Goal: Task Accomplishment & Management: Manage account settings

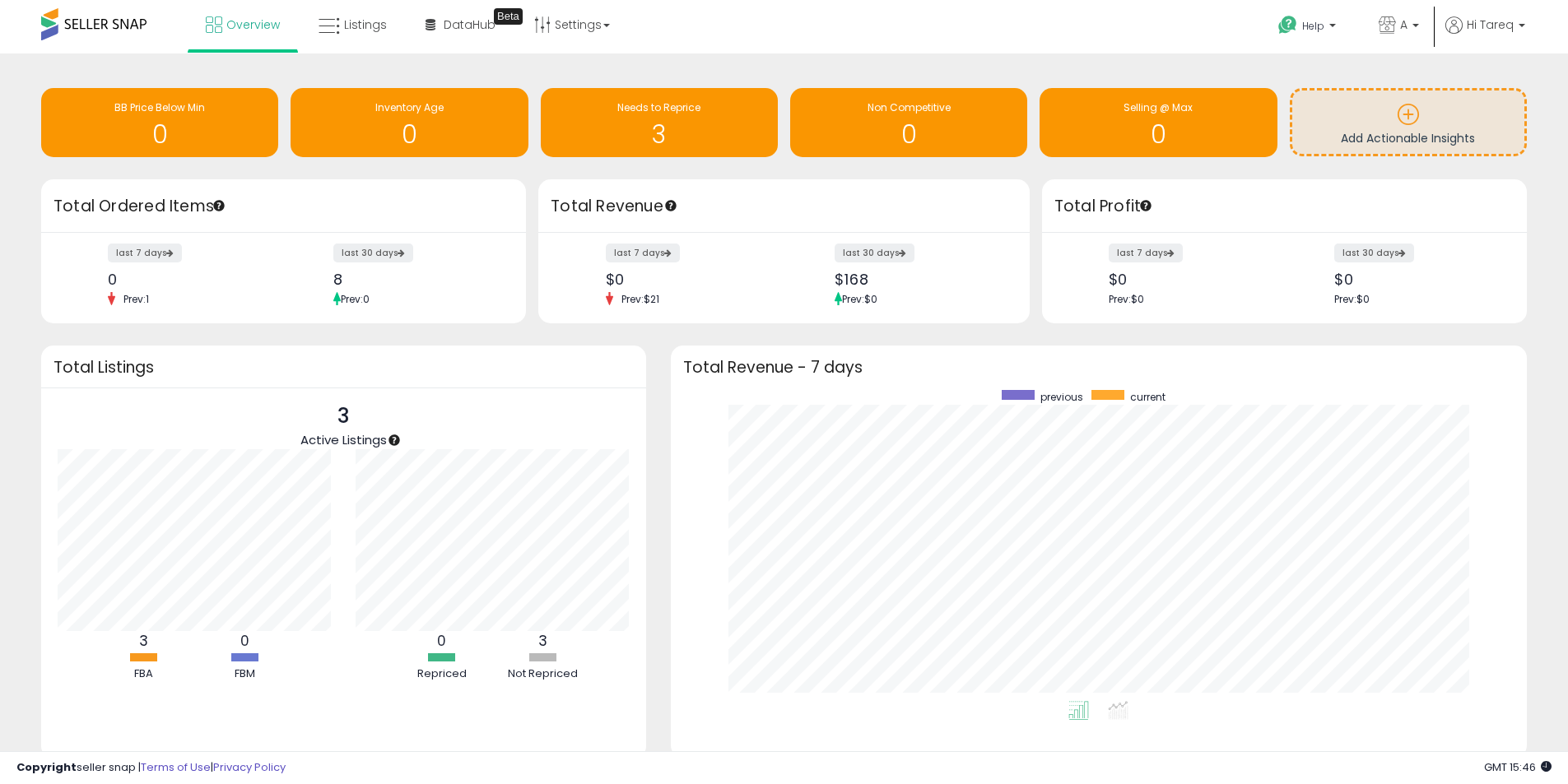
scroll to position [311, 824]
click at [557, 23] on link "Settings" at bounding box center [572, 25] width 100 height 49
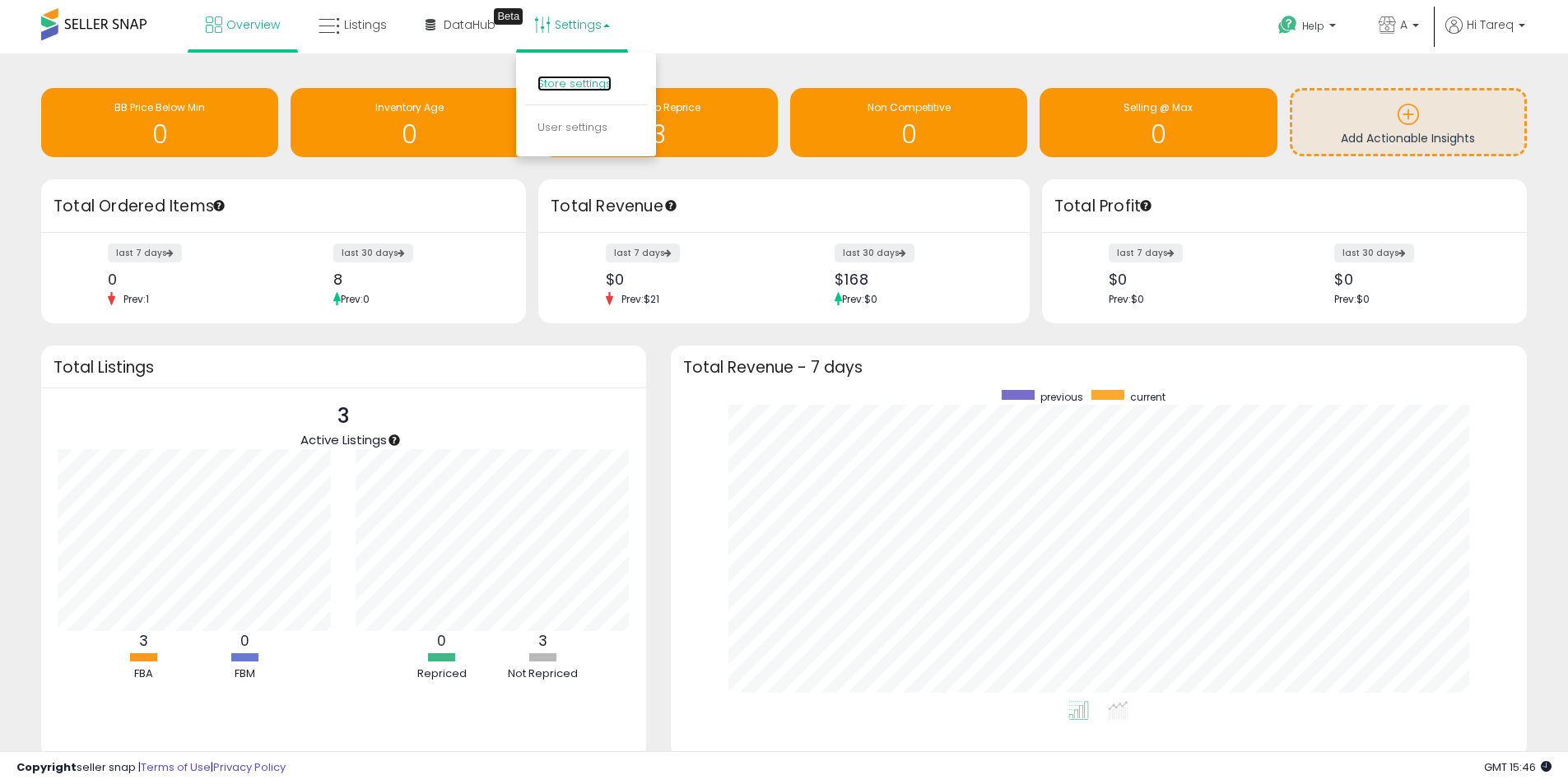
click at [576, 85] on link "Store settings" at bounding box center [574, 84] width 74 height 16
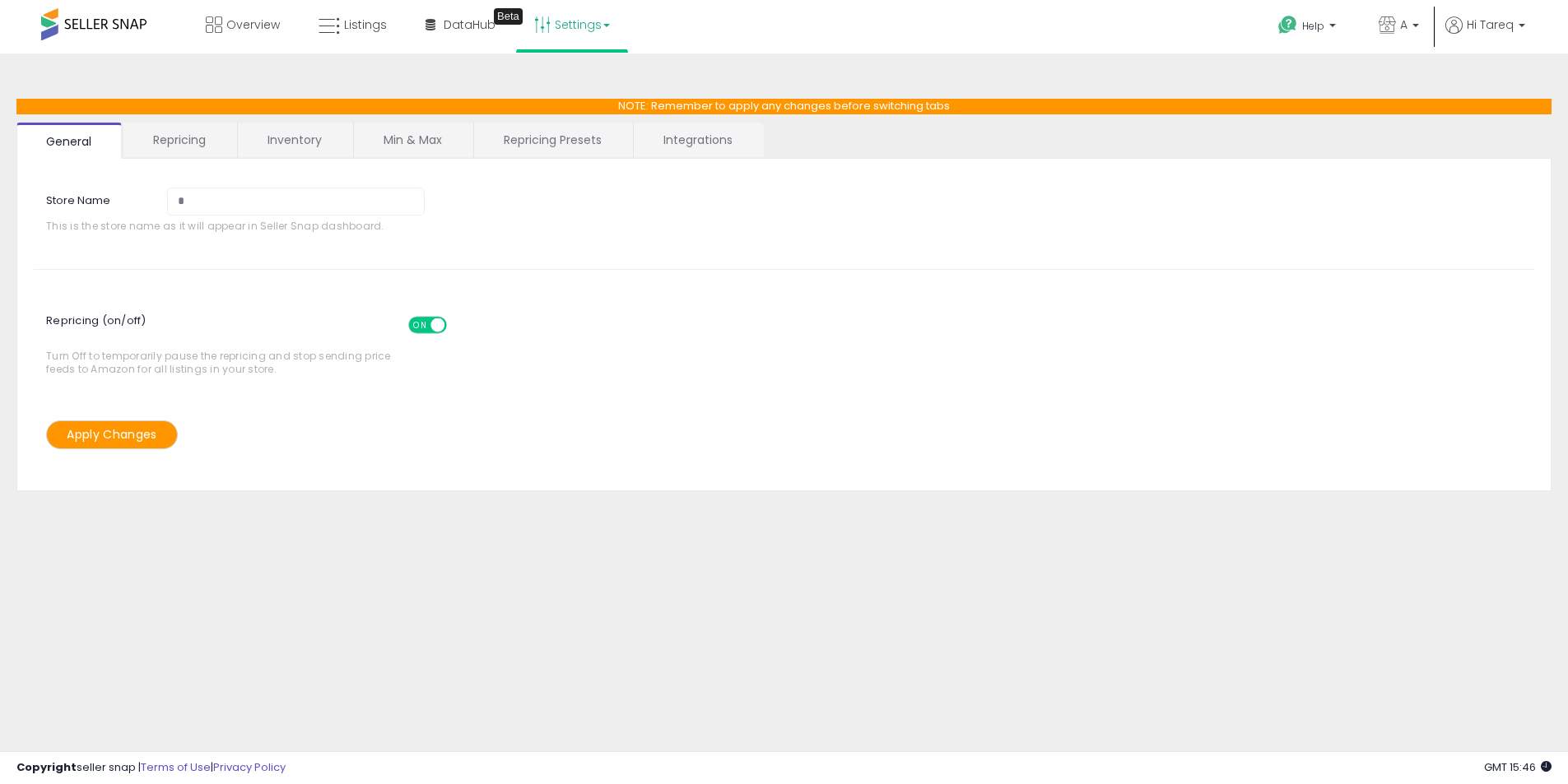
click at [192, 140] on link "Repricing" at bounding box center [180, 140] width 112 height 34
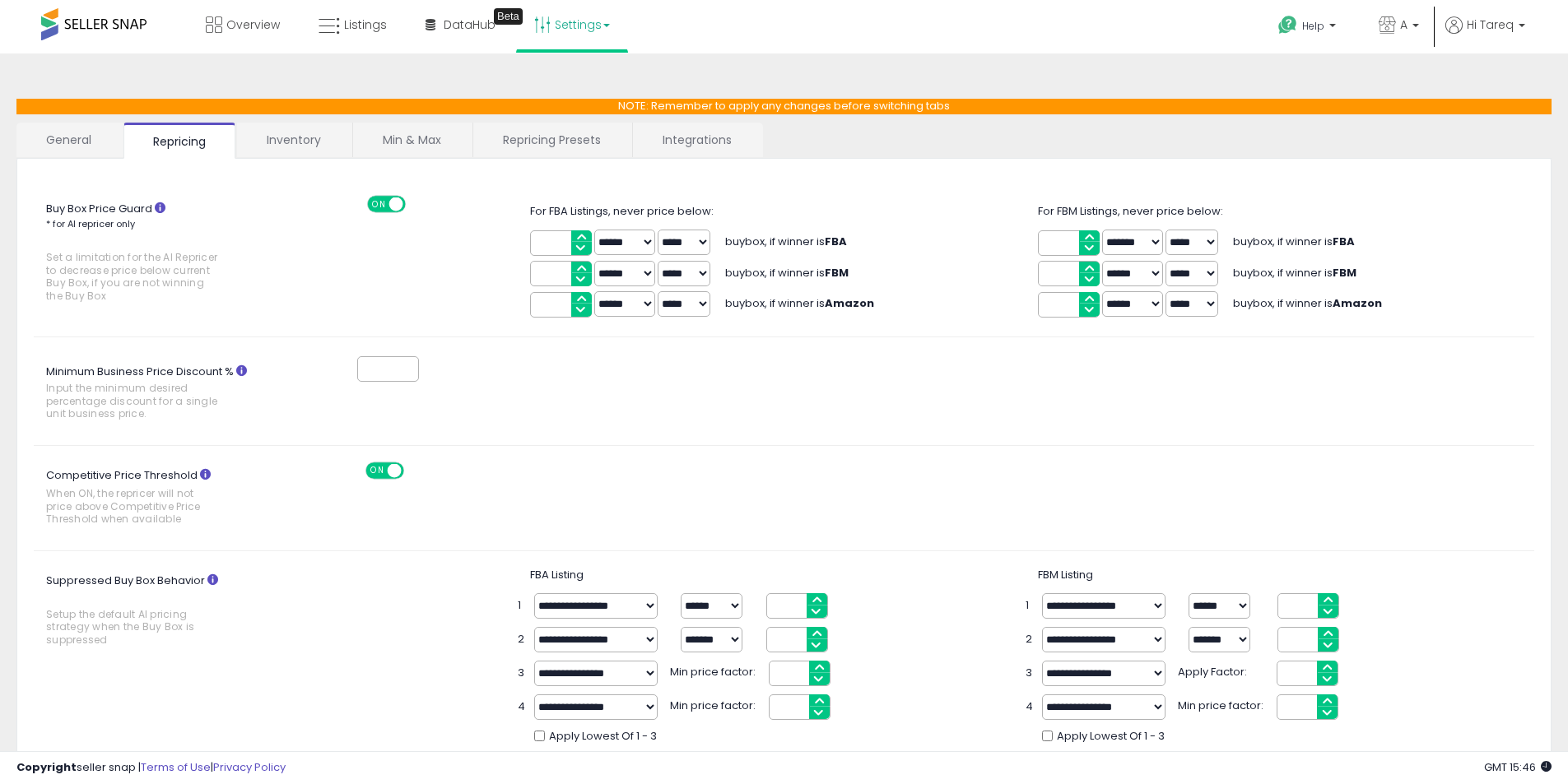
click at [160, 209] on icon at bounding box center [159, 207] width 11 height 11
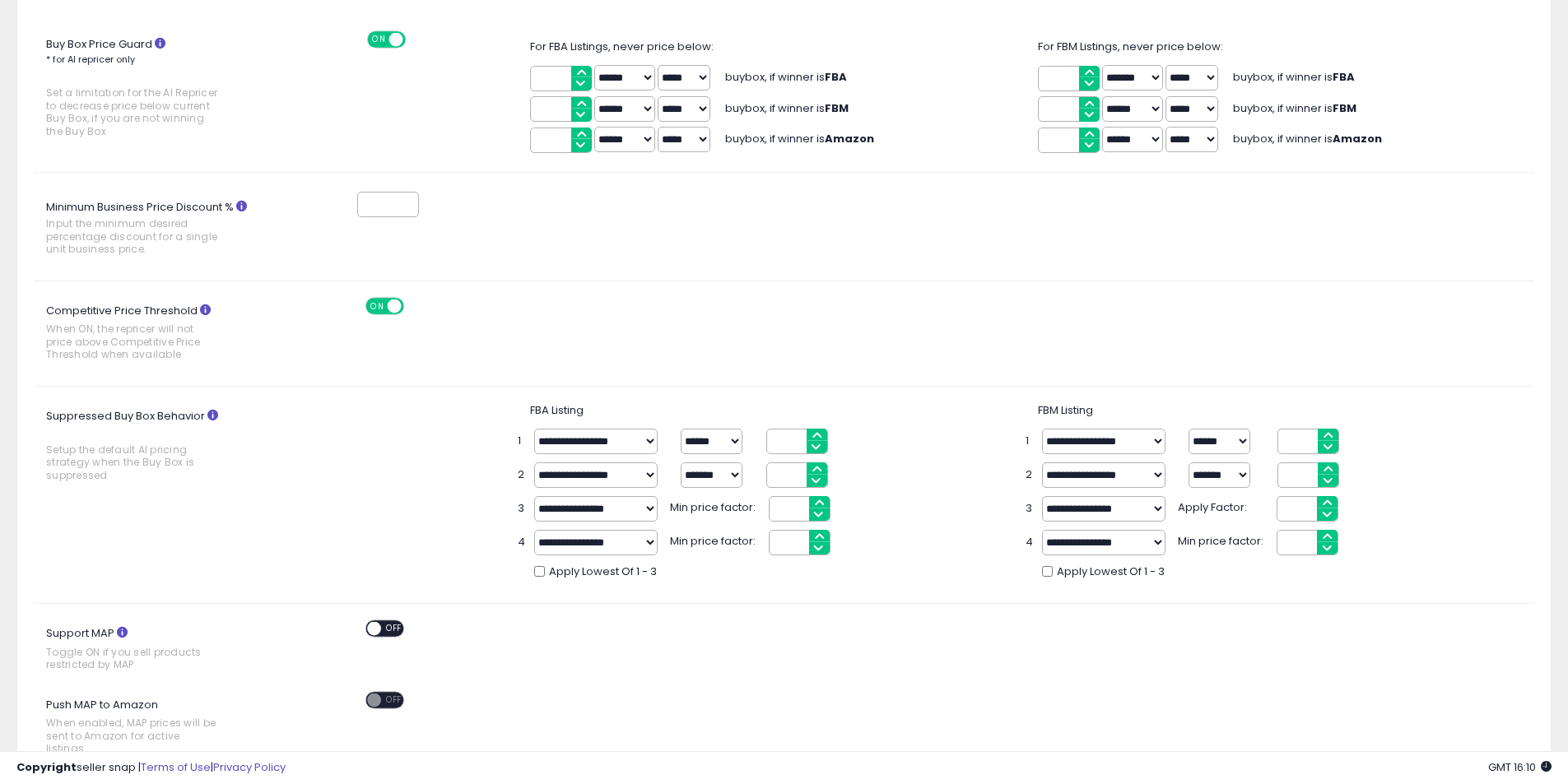
scroll to position [247, 0]
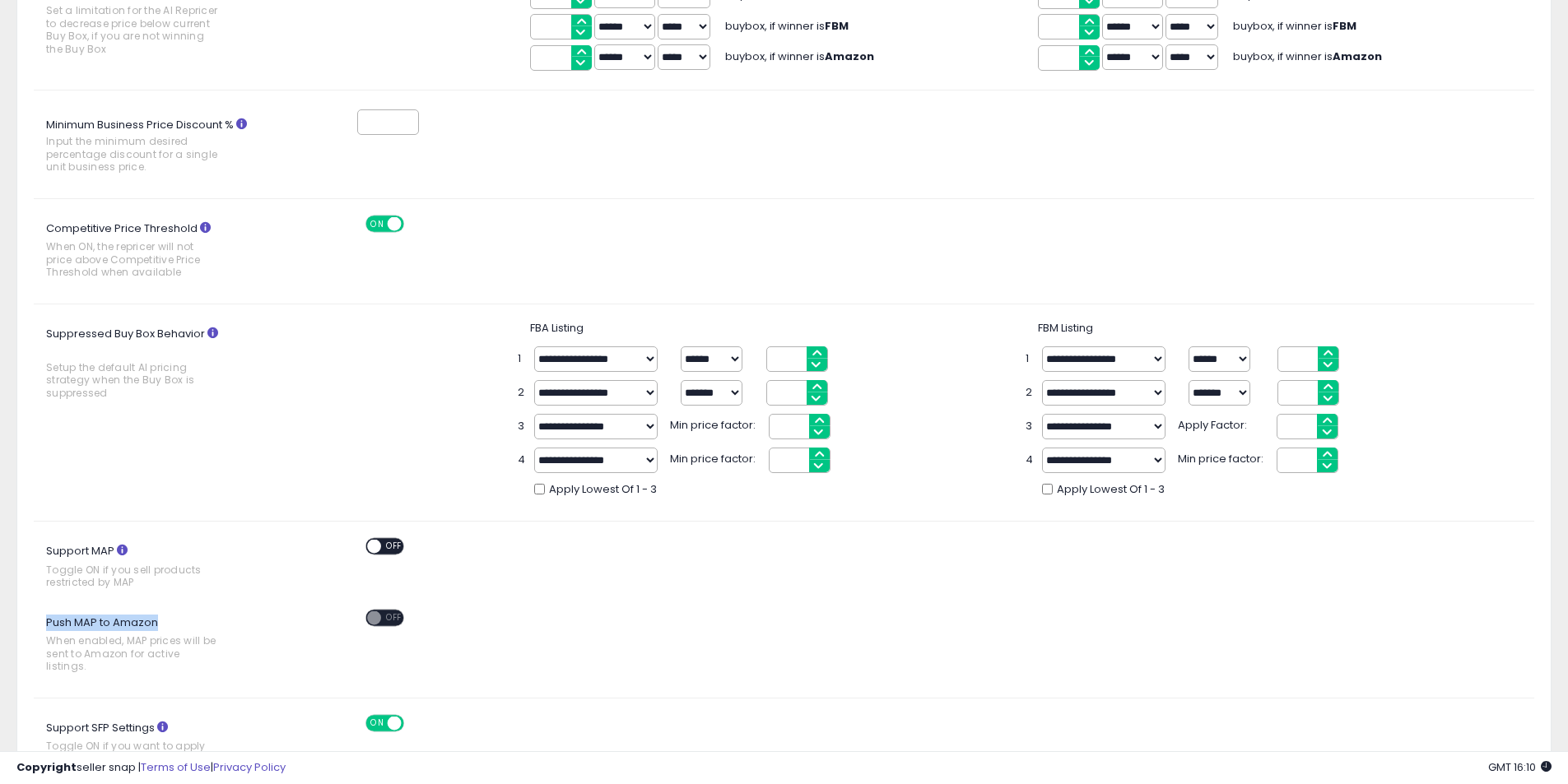
drag, startPoint x: 109, startPoint y: 622, endPoint x: 220, endPoint y: 625, distance: 111.0
click at [184, 625] on label "Push MAP to Amazon When enabled, MAP prices will be sent to Amazon for active l…" at bounding box center [148, 645] width 230 height 72
click at [552, 627] on div "ON OFF" at bounding box center [443, 620] width 311 height 21
click at [378, 619] on span at bounding box center [374, 618] width 14 height 14
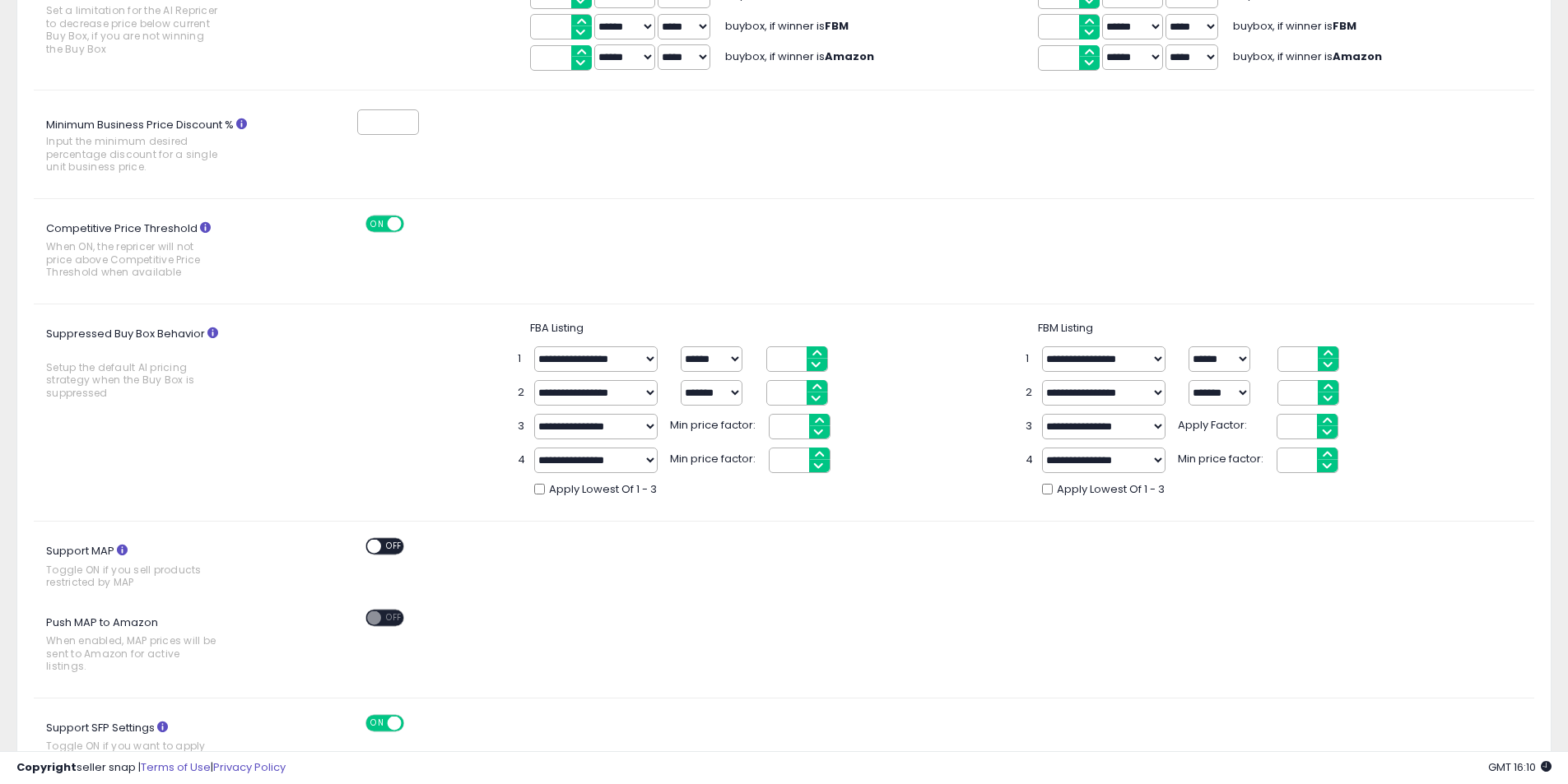
click at [378, 619] on span at bounding box center [374, 618] width 14 height 14
drag, startPoint x: 166, startPoint y: 658, endPoint x: 223, endPoint y: 660, distance: 57.0
click at [223, 660] on label "Push MAP to Amazon When enabled, MAP prices will be sent to Amazon for active l…" at bounding box center [148, 645] width 230 height 72
click at [495, 634] on div "Push MAP to Amazon When enabled, MAP prices will be sent to Amazon for active l…" at bounding box center [784, 645] width 1525 height 72
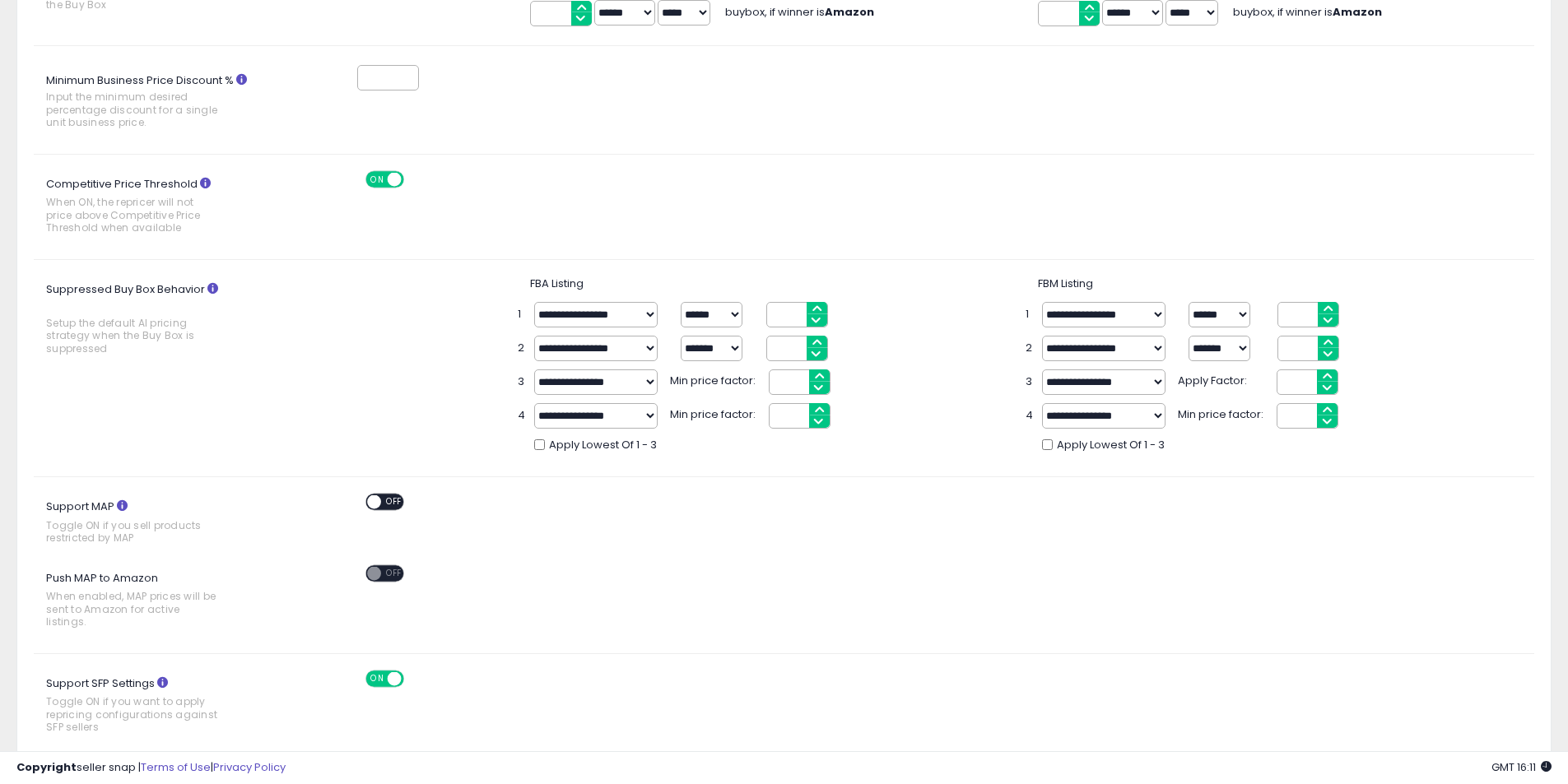
scroll to position [329, 0]
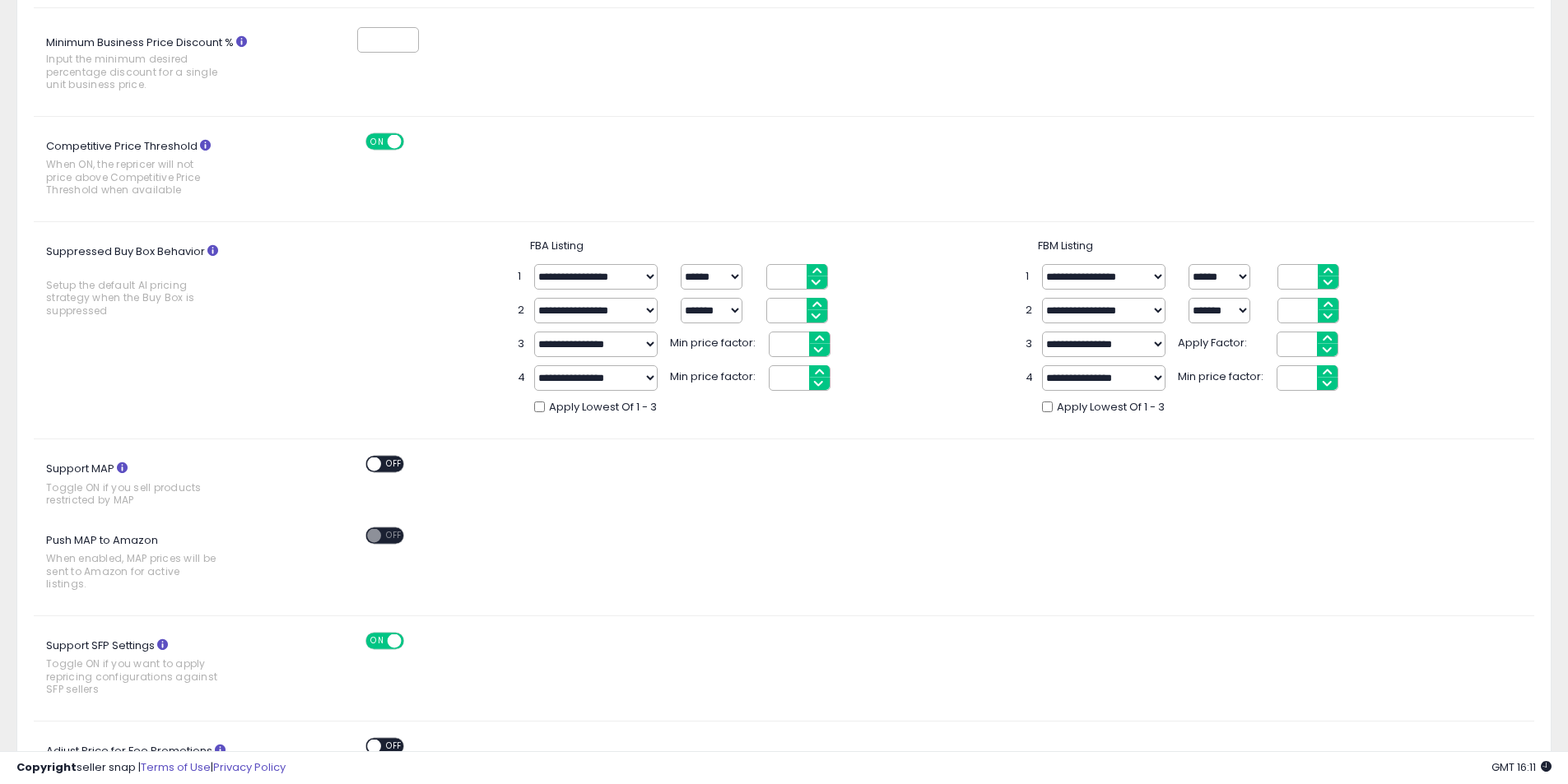
click at [663, 684] on div "Support SFP Settings Toggle ON if you want to apply repricing configurations ag…" at bounding box center [784, 668] width 1525 height 72
click at [99, 639] on label "Support SFP Settings Toggle ON if you want to apply repricing configurations ag…" at bounding box center [148, 668] width 230 height 72
copy label "Support SFP Settings"
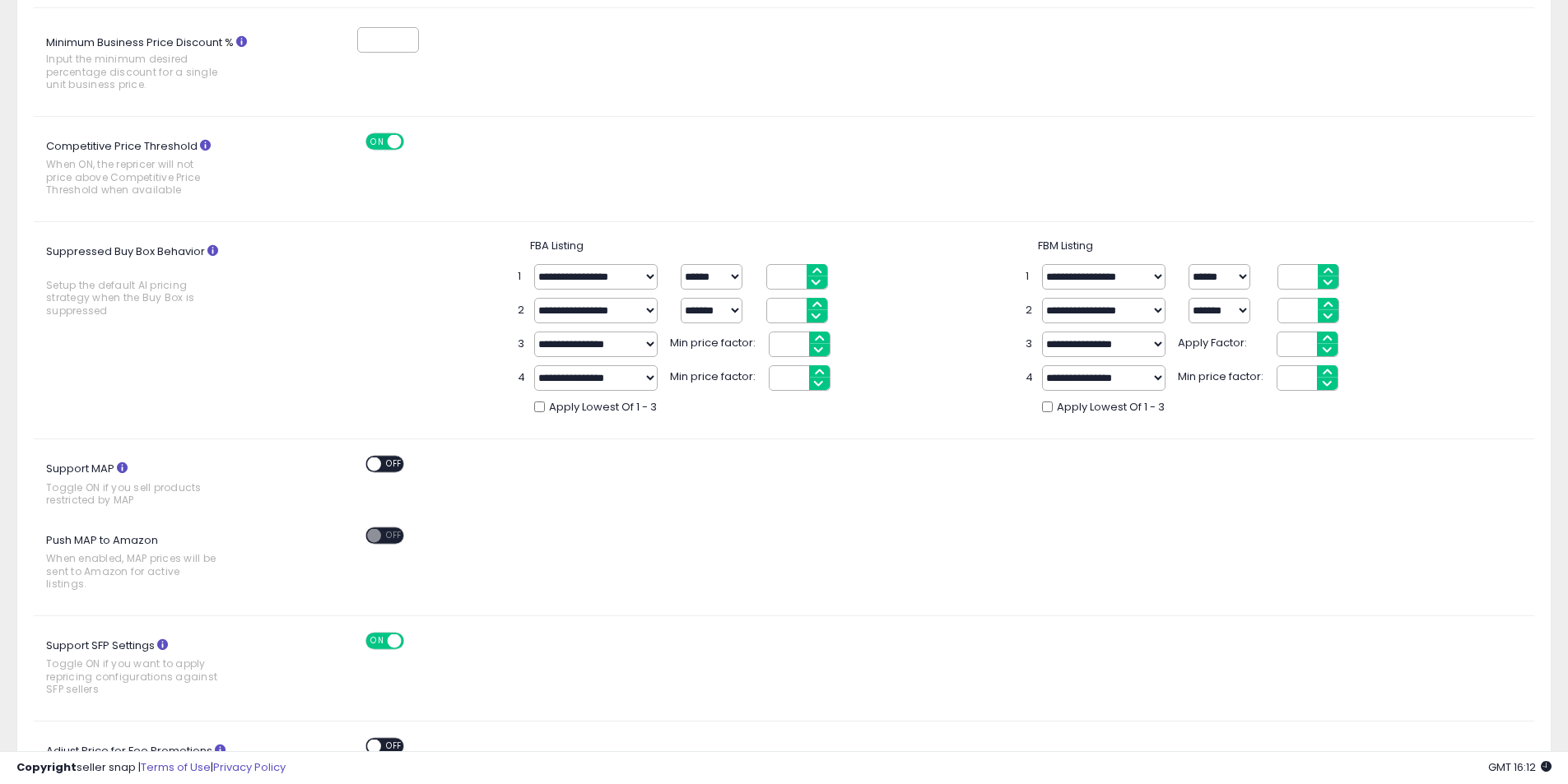
click at [576, 586] on div "Push MAP to Amazon When enabled, MAP prices will be sent to Amazon for active l…" at bounding box center [784, 563] width 1525 height 72
click at [388, 634] on span at bounding box center [395, 641] width 14 height 14
click at [388, 634] on span "OFF" at bounding box center [394, 641] width 27 height 14
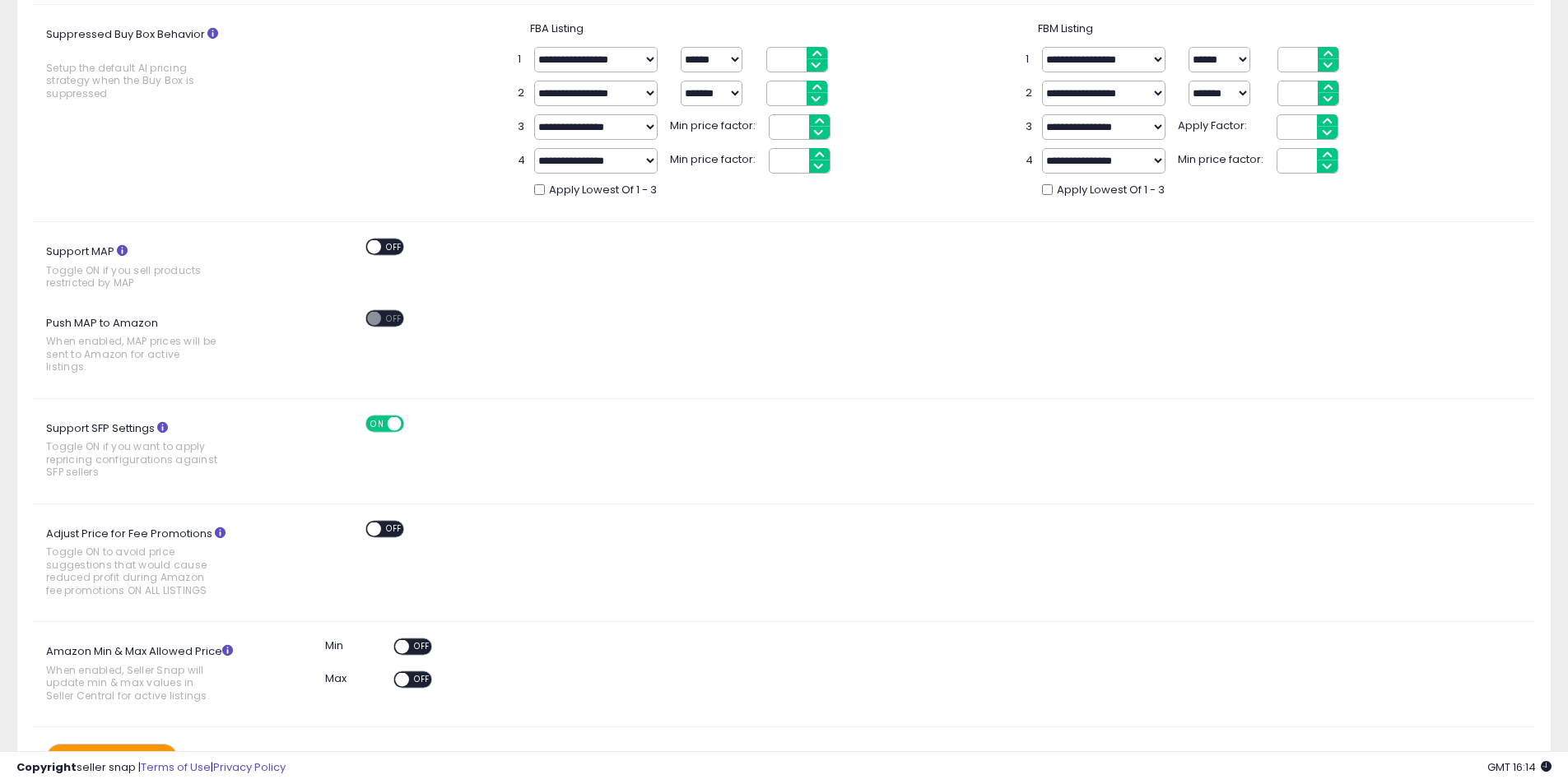
scroll to position [576, 0]
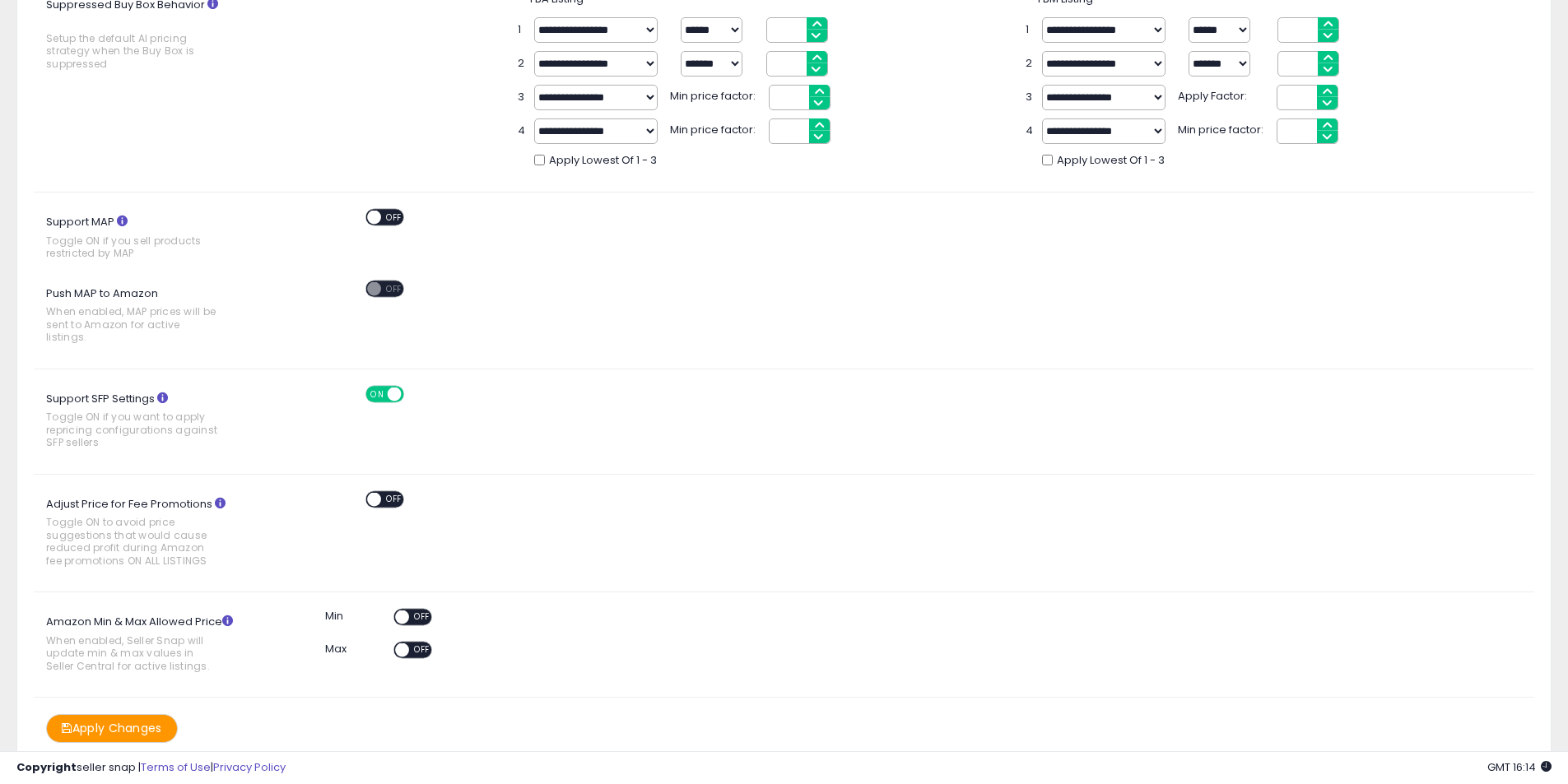
click at [219, 498] on icon at bounding box center [220, 503] width 11 height 11
click at [403, 611] on span at bounding box center [402, 618] width 14 height 14
click at [403, 611] on span "ON" at bounding box center [405, 618] width 21 height 14
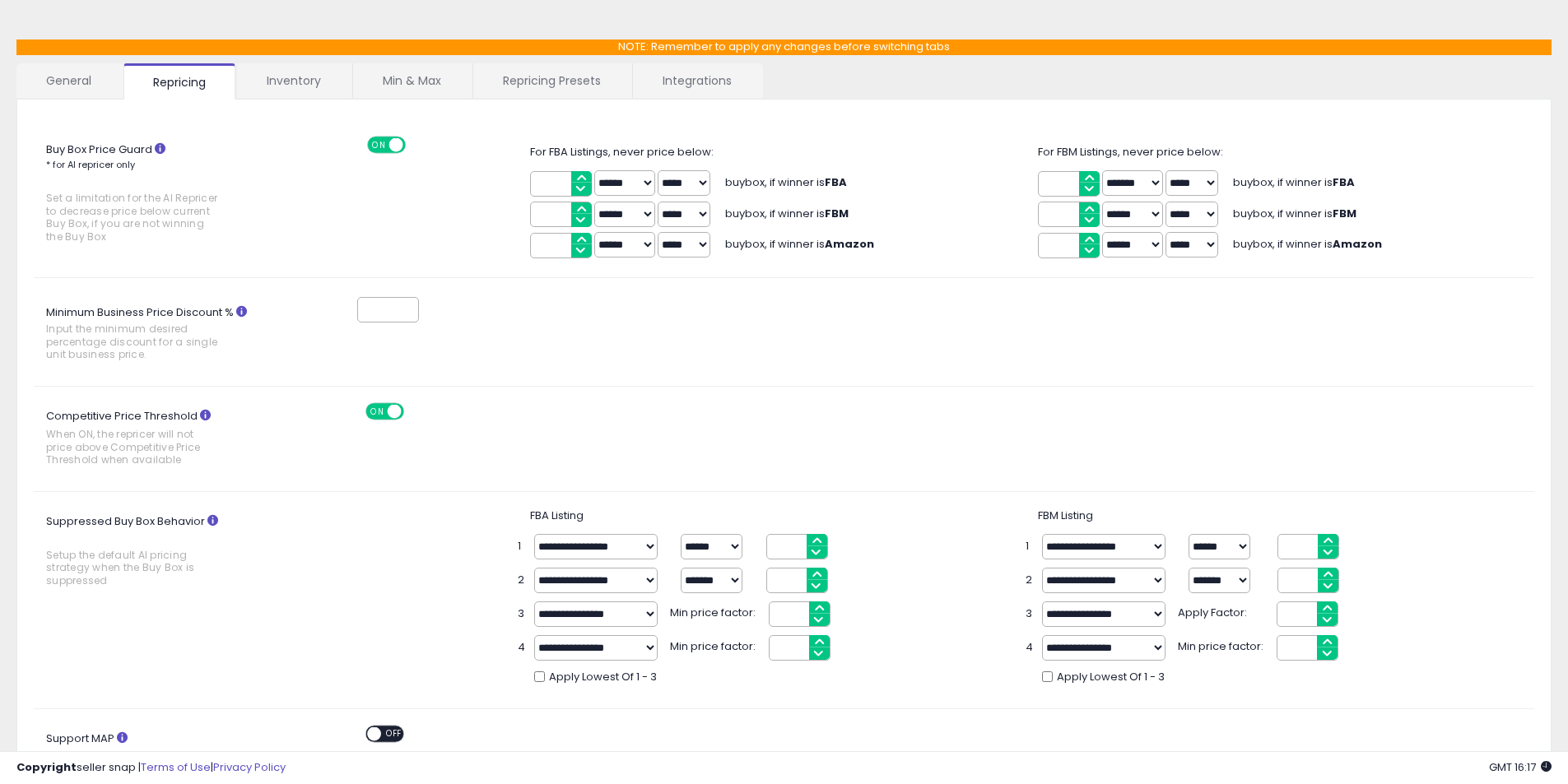
scroll to position [58, 0]
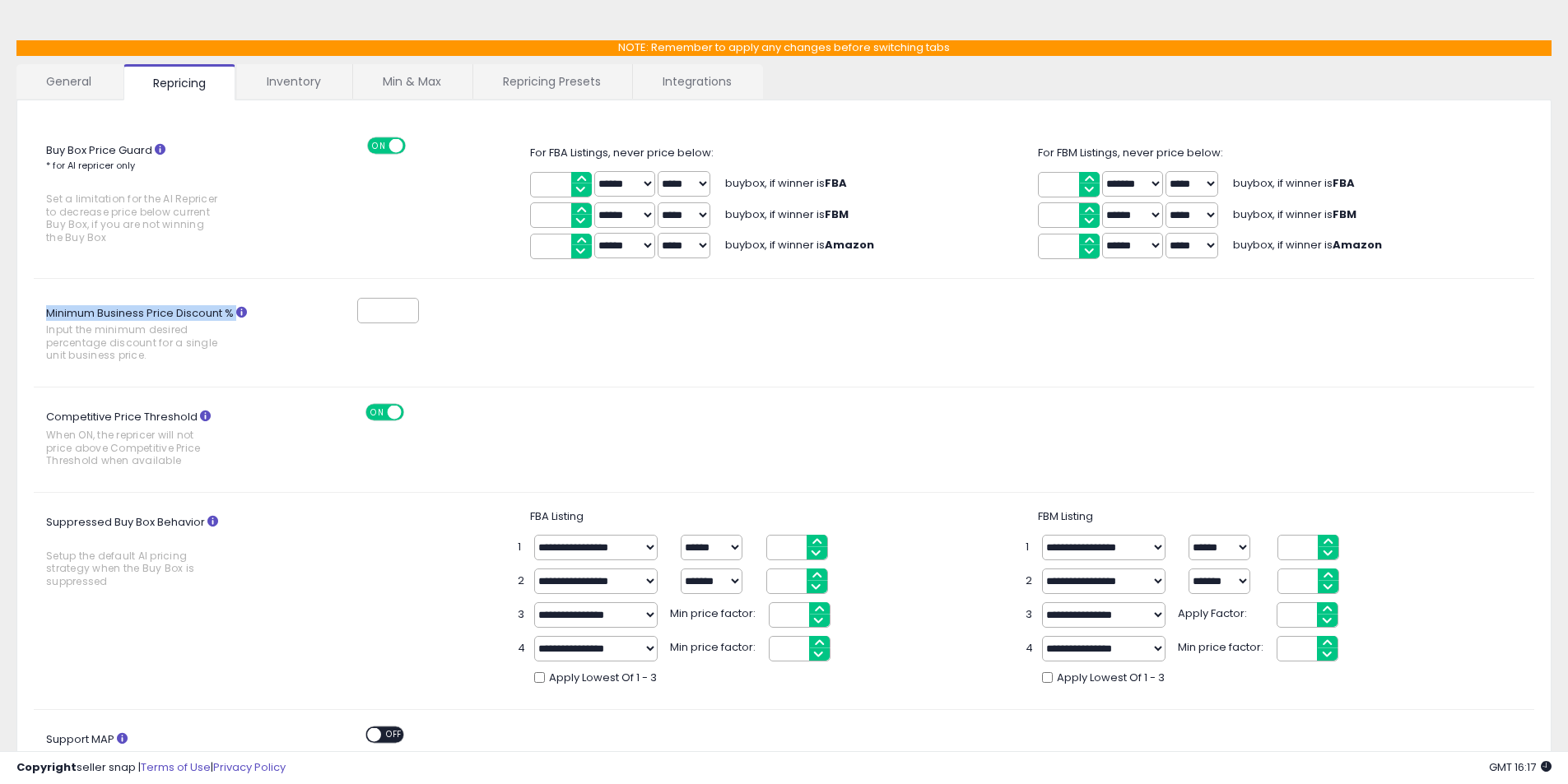
drag, startPoint x: 50, startPoint y: 316, endPoint x: 237, endPoint y: 314, distance: 187.0
click at [237, 314] on label "Minimum Business Price Discount % Input the minimum desired percentage discount…" at bounding box center [148, 336] width 230 height 69
click at [244, 313] on icon at bounding box center [241, 311] width 11 height 11
click at [358, 313] on input "Minimum Business Price Discount % Input the minimum desired percentage discount…" at bounding box center [388, 310] width 62 height 26
type input "*"
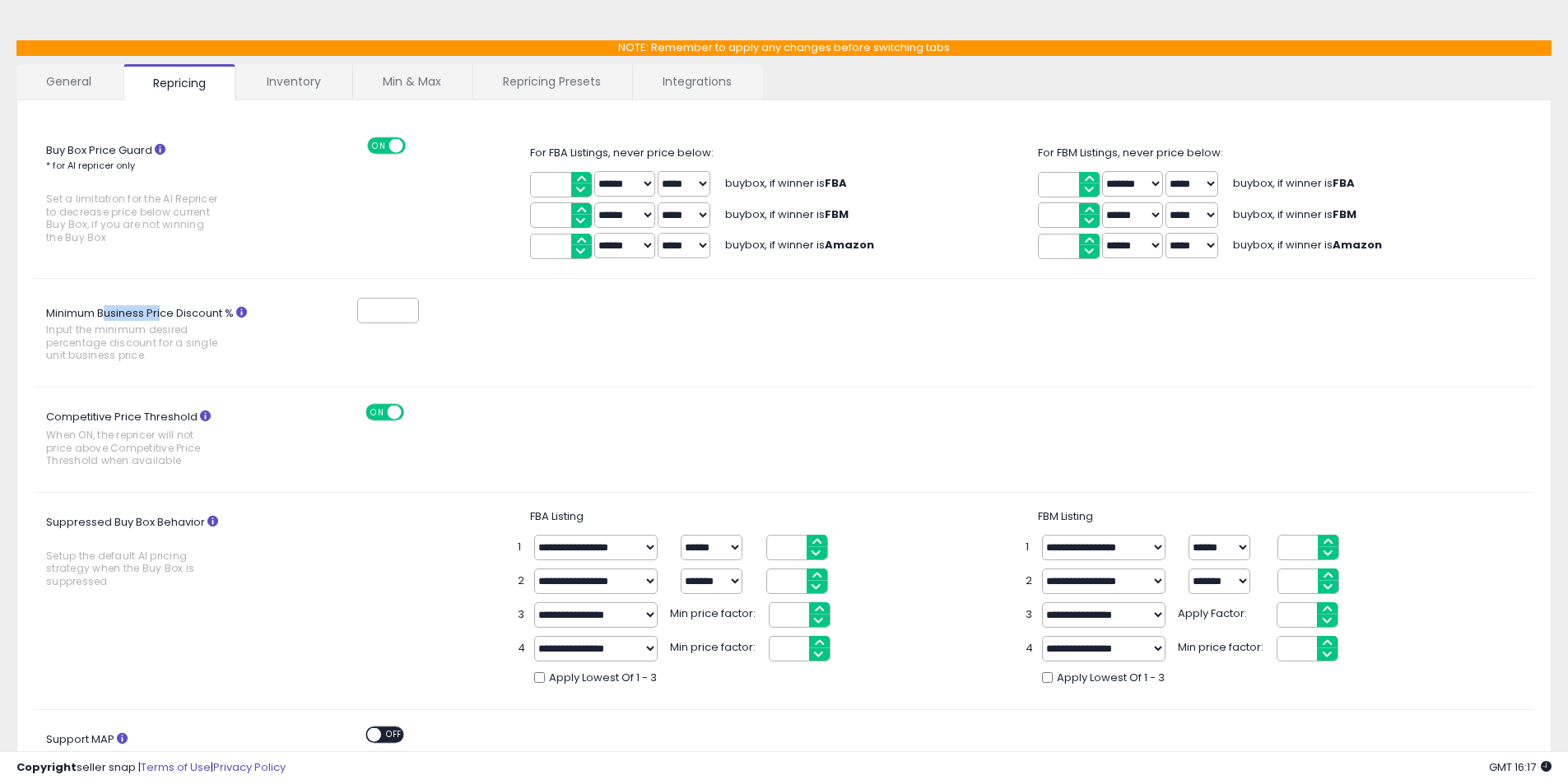
drag, startPoint x: 104, startPoint y: 313, endPoint x: 162, endPoint y: 313, distance: 58.0
click at [162, 313] on label "Minimum Business Price Discount % Input the minimum desired percentage discount…" at bounding box center [148, 336] width 230 height 69
click at [150, 351] on span "Input the minimum desired percentage discount for a single unit business price." at bounding box center [134, 342] width 175 height 38
click at [358, 323] on input "*" at bounding box center [388, 310] width 62 height 26
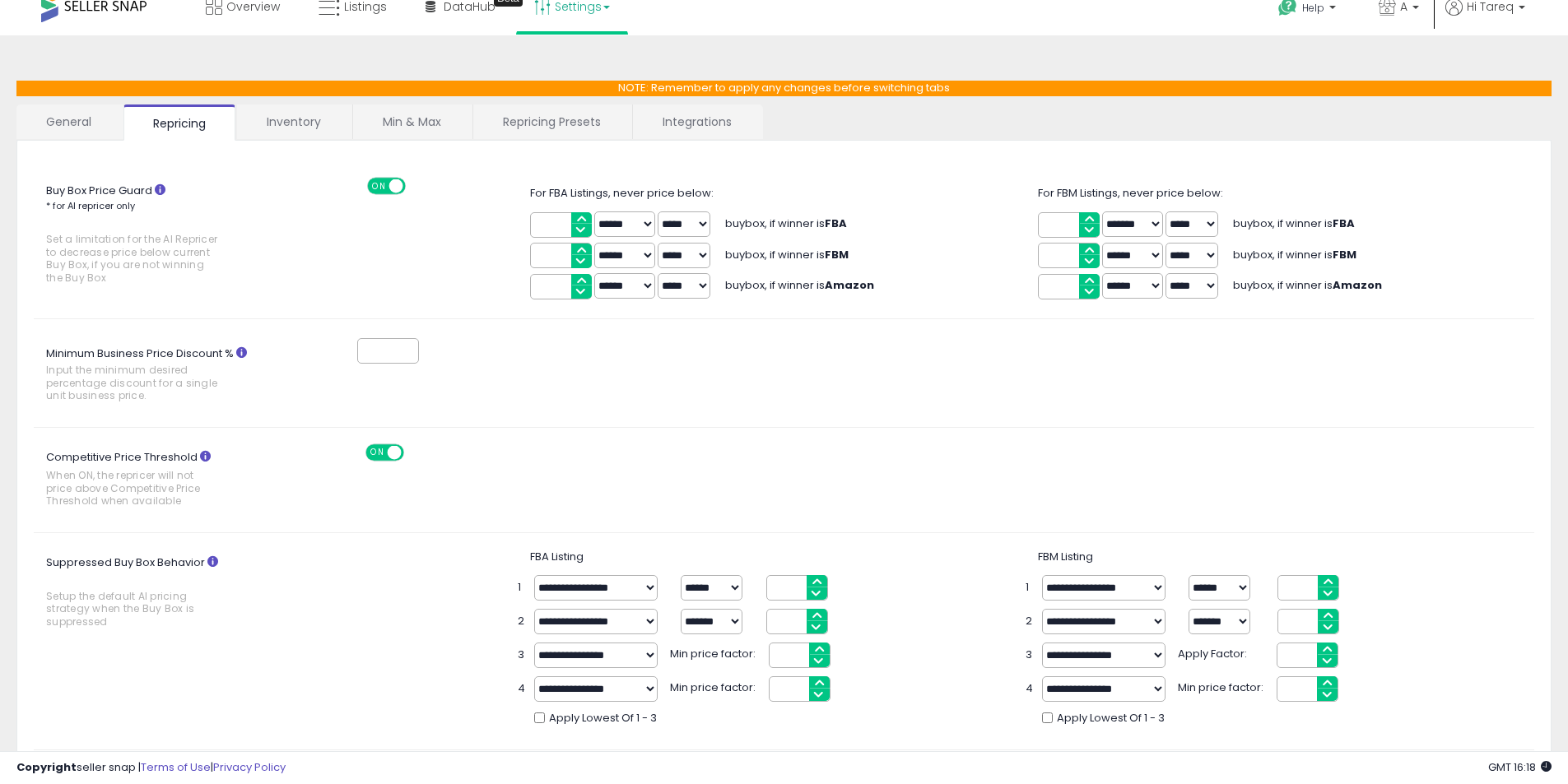
scroll to position [0, 0]
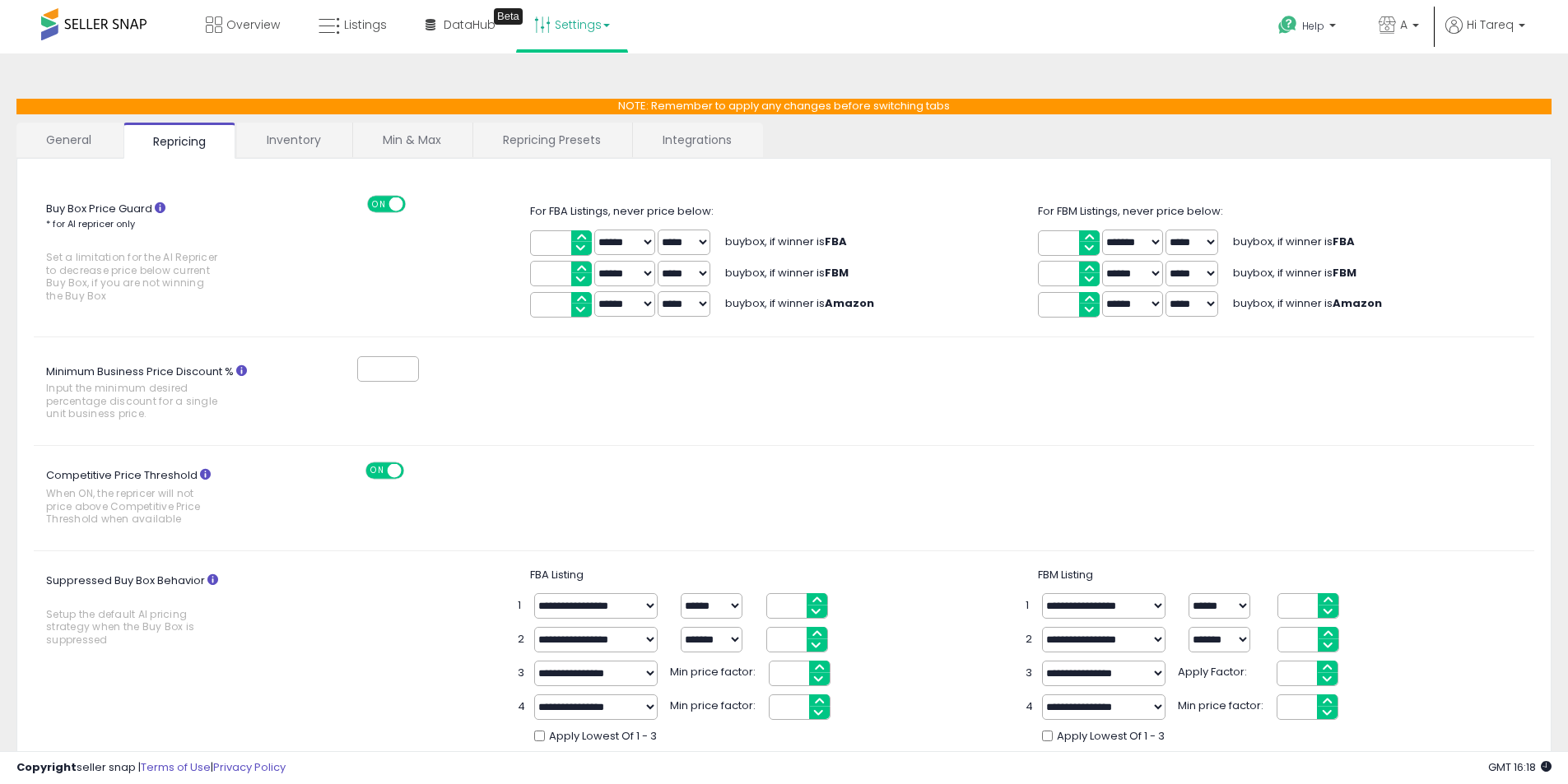
click at [696, 149] on link "Integrations" at bounding box center [697, 140] width 129 height 34
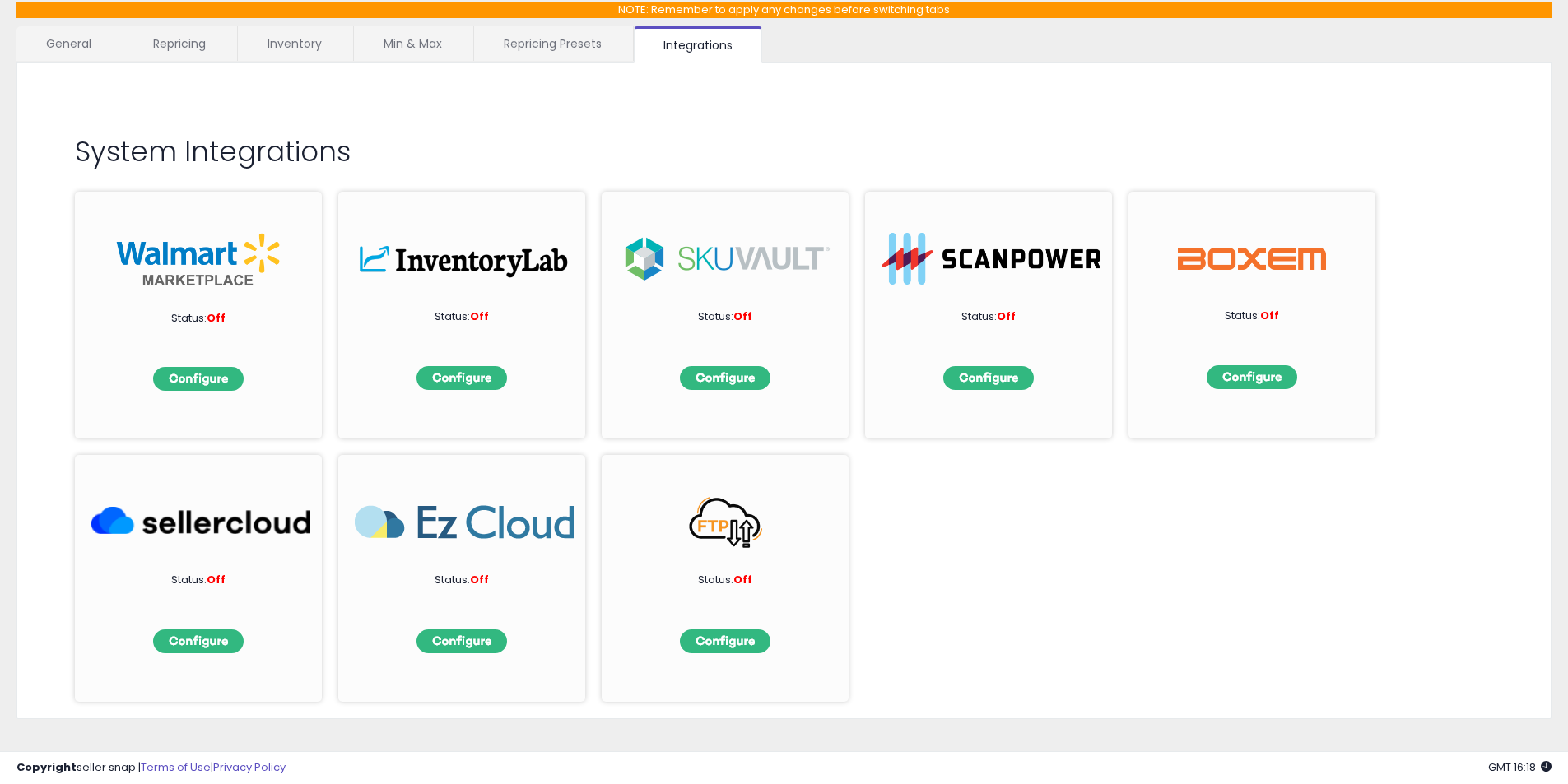
scroll to position [114, 0]
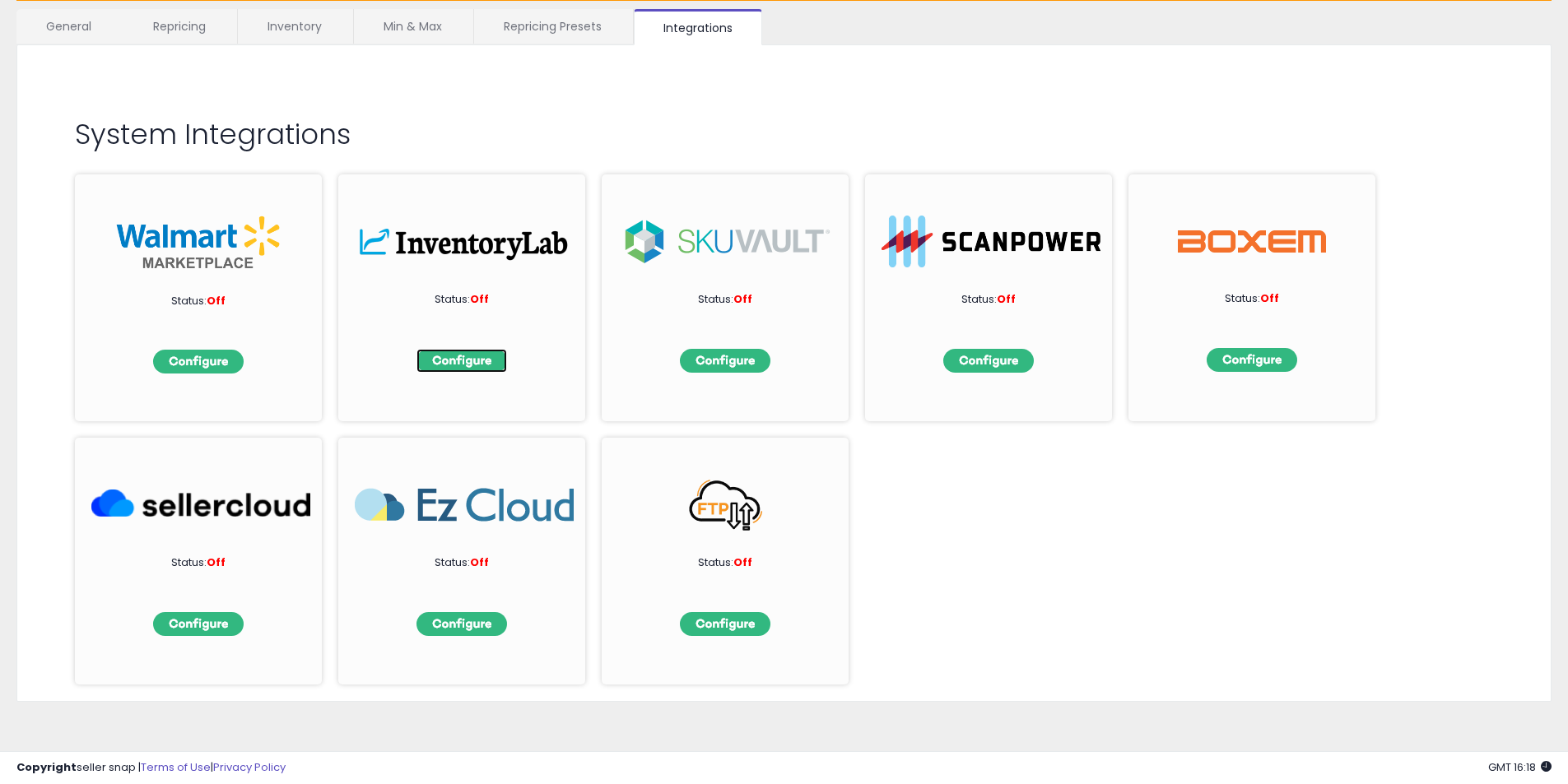
click at [470, 353] on img at bounding box center [462, 361] width 90 height 24
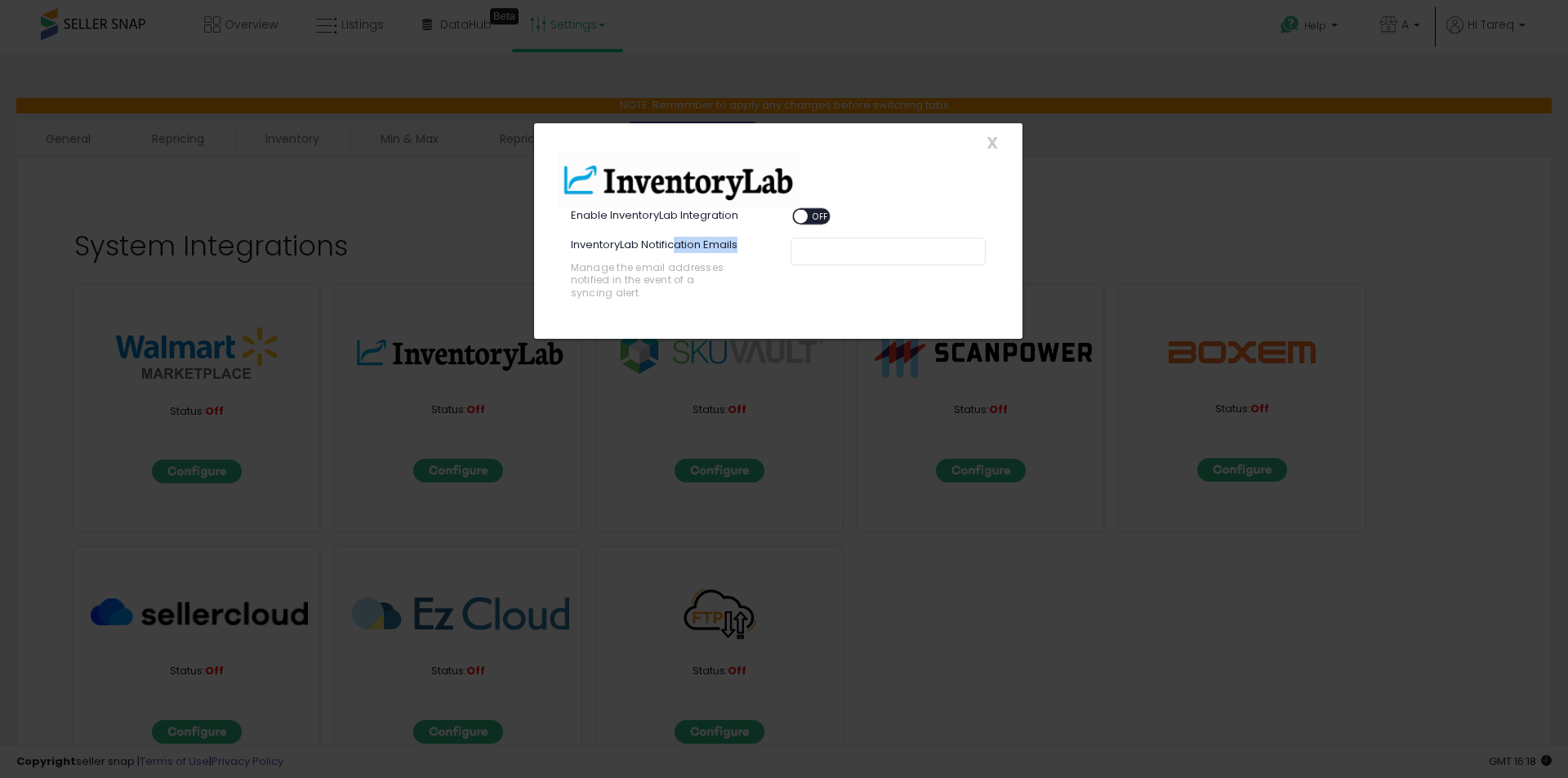
drag, startPoint x: 676, startPoint y: 250, endPoint x: 766, endPoint y: 250, distance: 90.0
click at [766, 250] on div "InventoryLab Notification Emails Manage the email addresses notified in the eve…" at bounding box center [668, 279] width 219 height 82
click at [806, 218] on span at bounding box center [801, 216] width 14 height 14
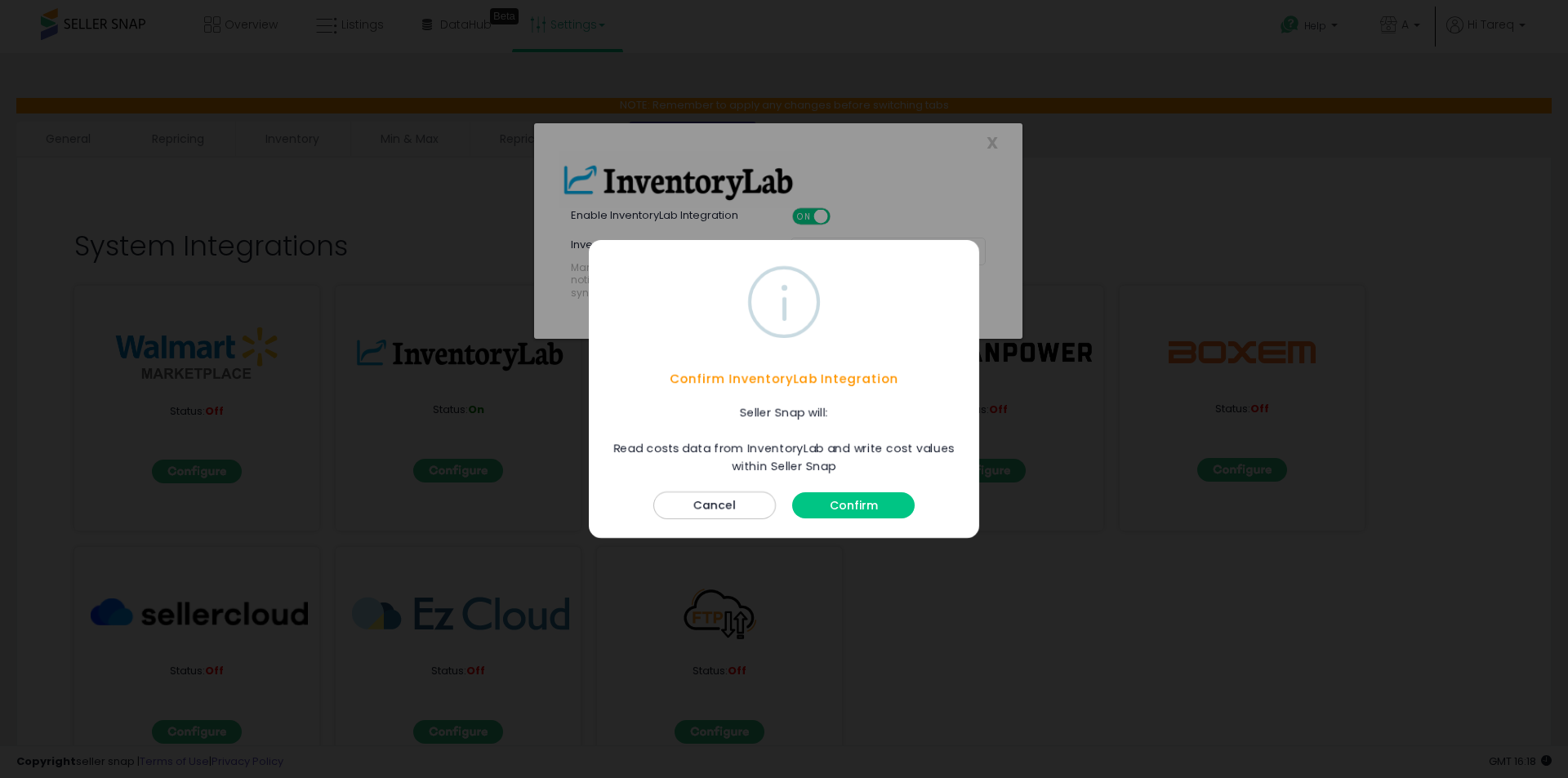
click at [792, 444] on div "Seller Snap will: Read costs data from InventoryLab and write cost values withi…" at bounding box center [784, 440] width 374 height 72
copy div "InventoryLab"
click at [995, 241] on div "Confirm InventoryLab Integration Seller Snap will: Read costs data from Invento…" at bounding box center [784, 389] width 1568 height 778
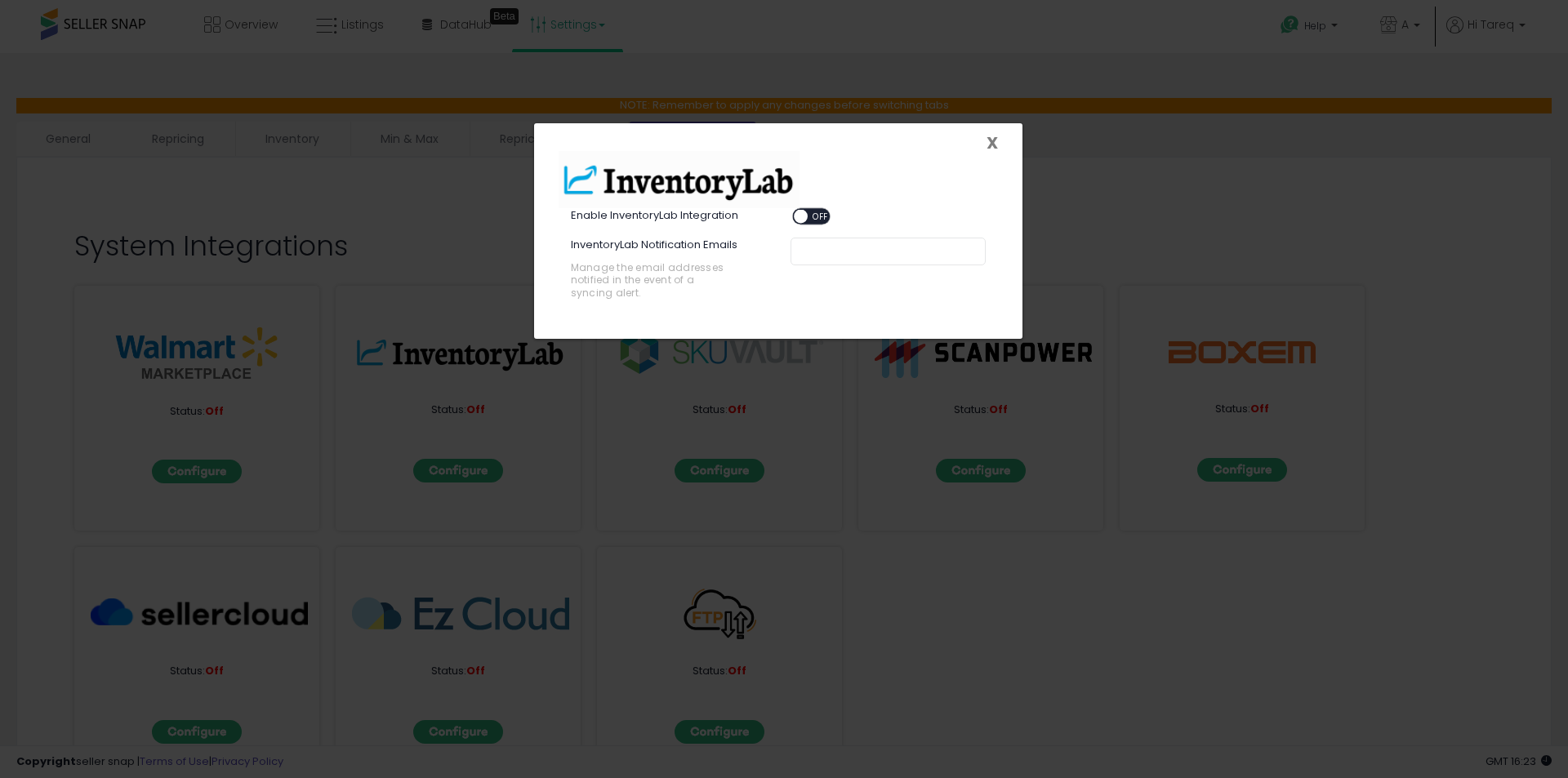
click at [987, 150] on span "X" at bounding box center [993, 142] width 12 height 22
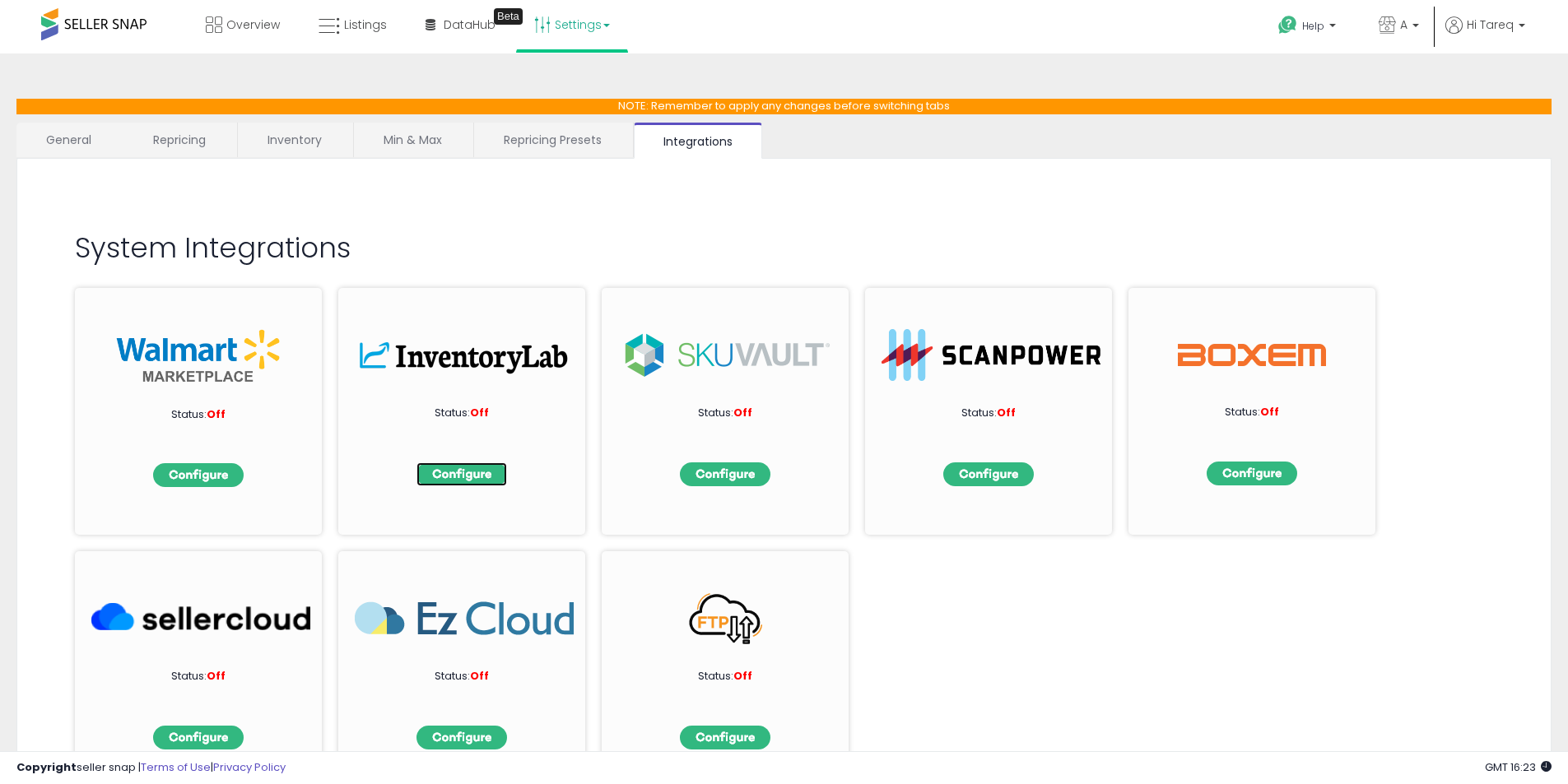
click at [460, 469] on img at bounding box center [462, 475] width 90 height 24
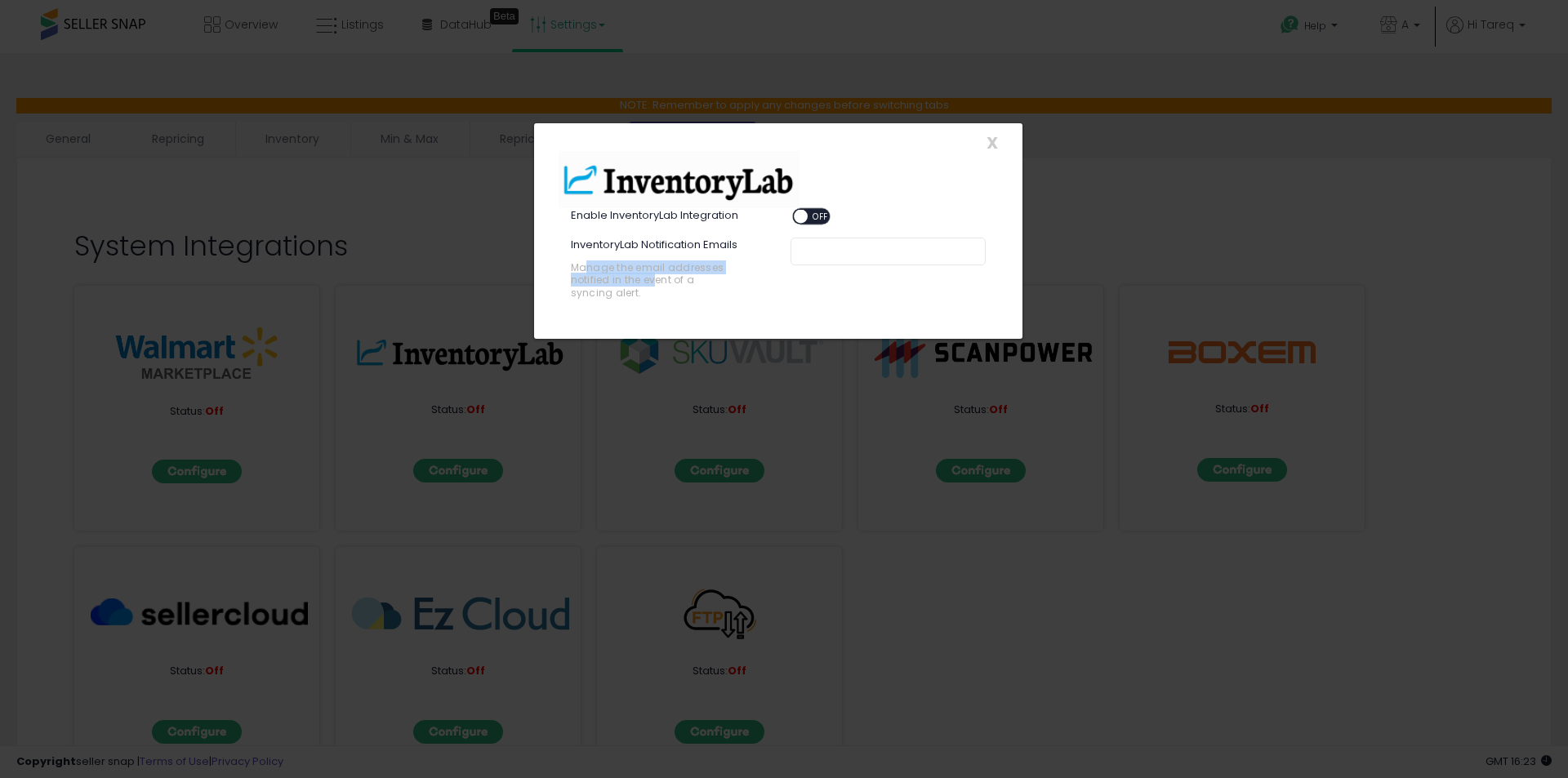
drag, startPoint x: 584, startPoint y: 261, endPoint x: 654, endPoint y: 278, distance: 72.0
click at [654, 278] on span "Manage the email addresses notified in the event of a syncing alert." at bounding box center [654, 280] width 166 height 38
click at [632, 218] on label "Enable InventoryLab Integration" at bounding box center [655, 216] width 168 height 16
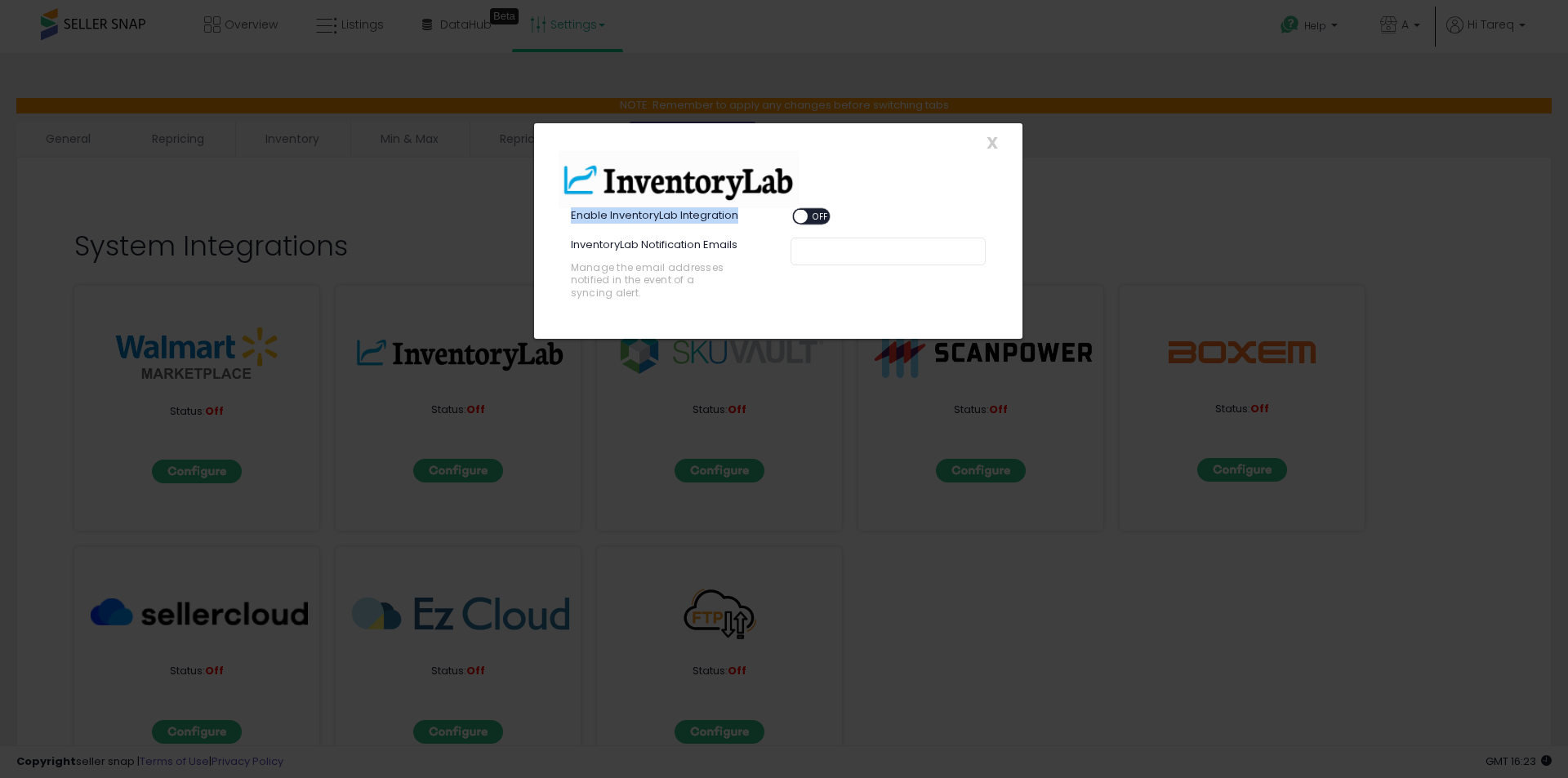
click at [632, 218] on label "Enable InventoryLab Integration" at bounding box center [655, 216] width 168 height 16
click at [992, 138] on span "X" at bounding box center [993, 142] width 12 height 22
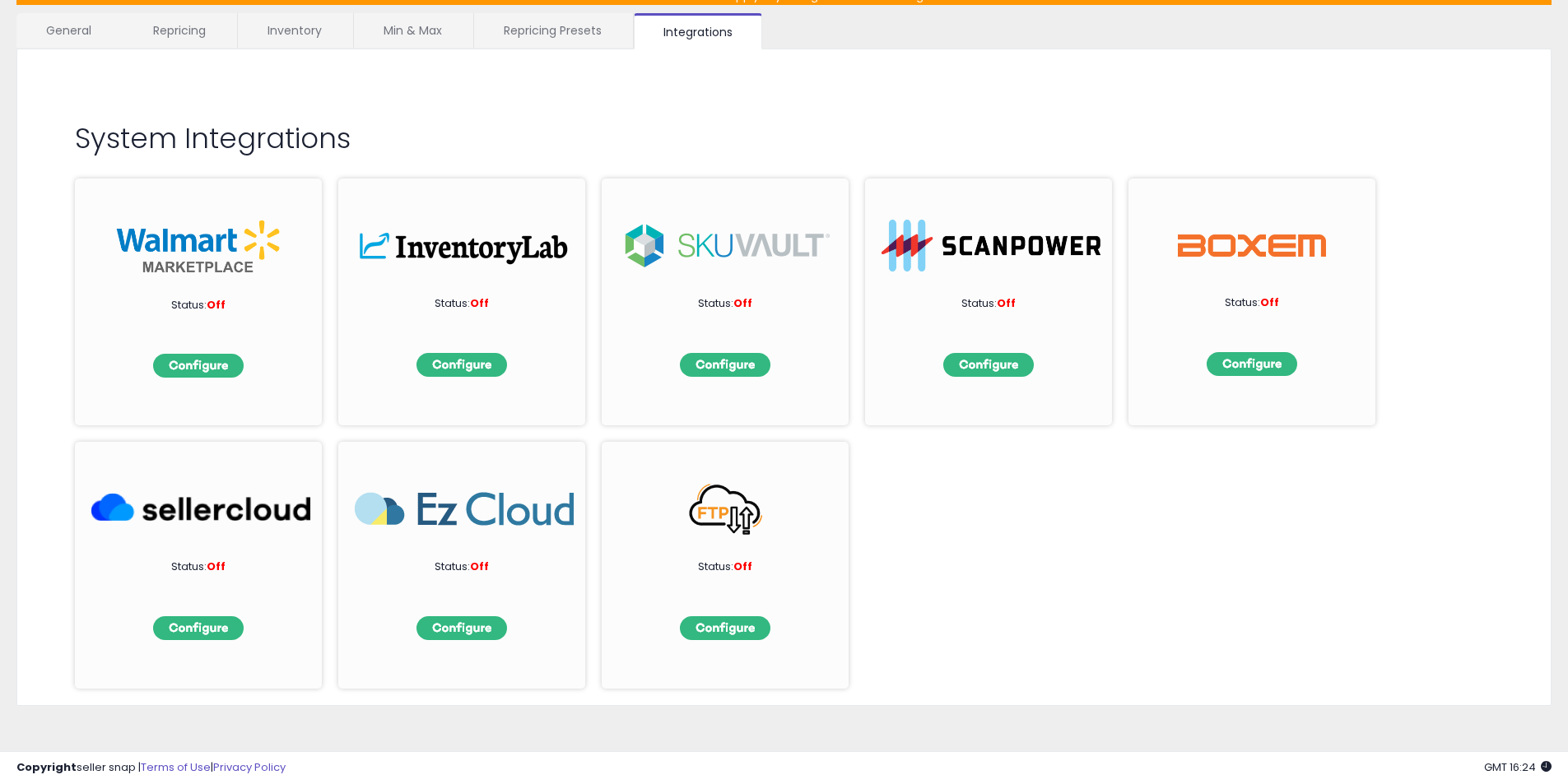
scroll to position [114, 0]
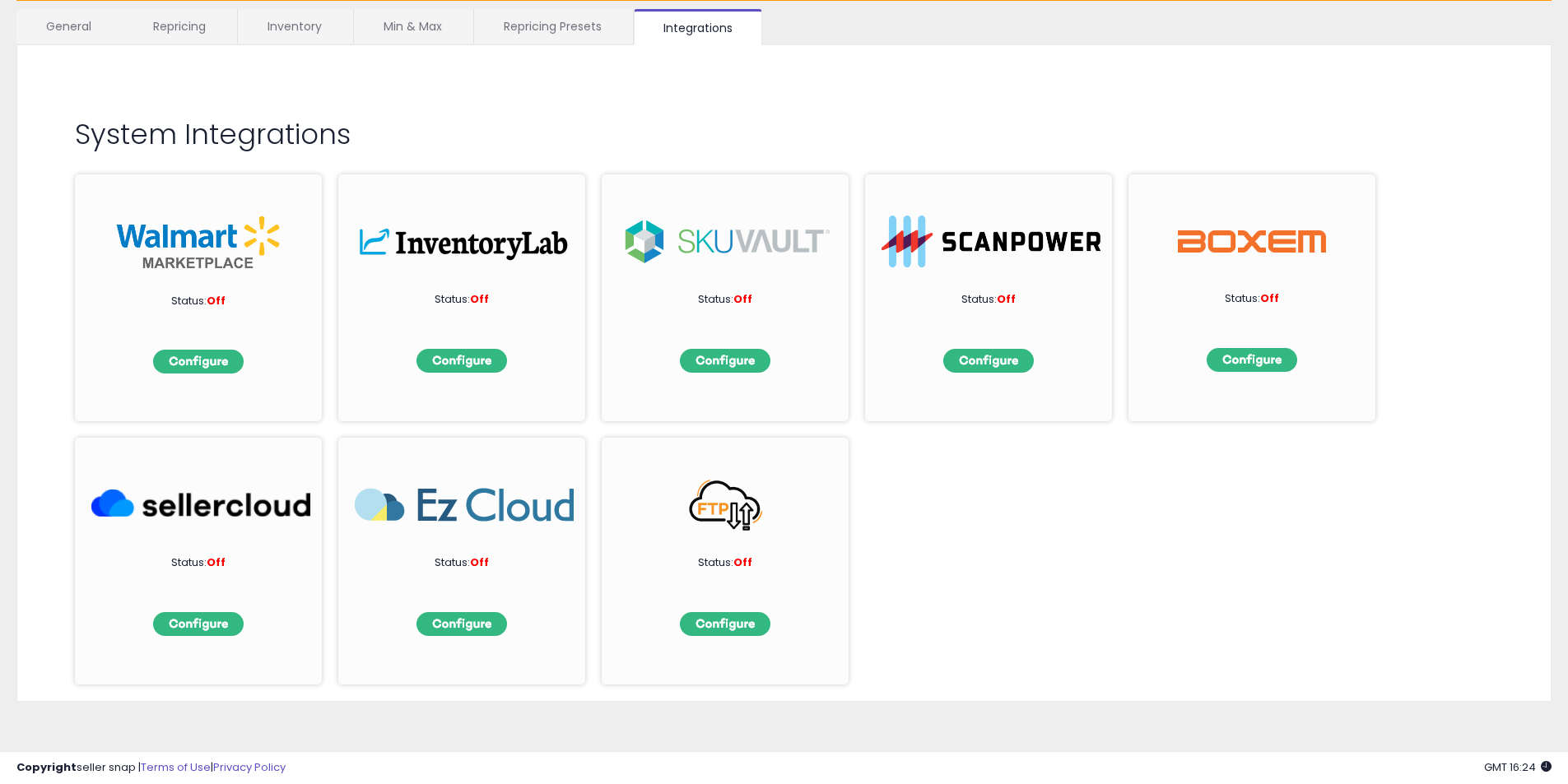
click at [925, 520] on div "Status: Off Status: Off Status: Off Status: Off Status: Off Status: Off Status:…" at bounding box center [783, 421] width 1418 height 527
click at [734, 631] on img at bounding box center [725, 624] width 90 height 24
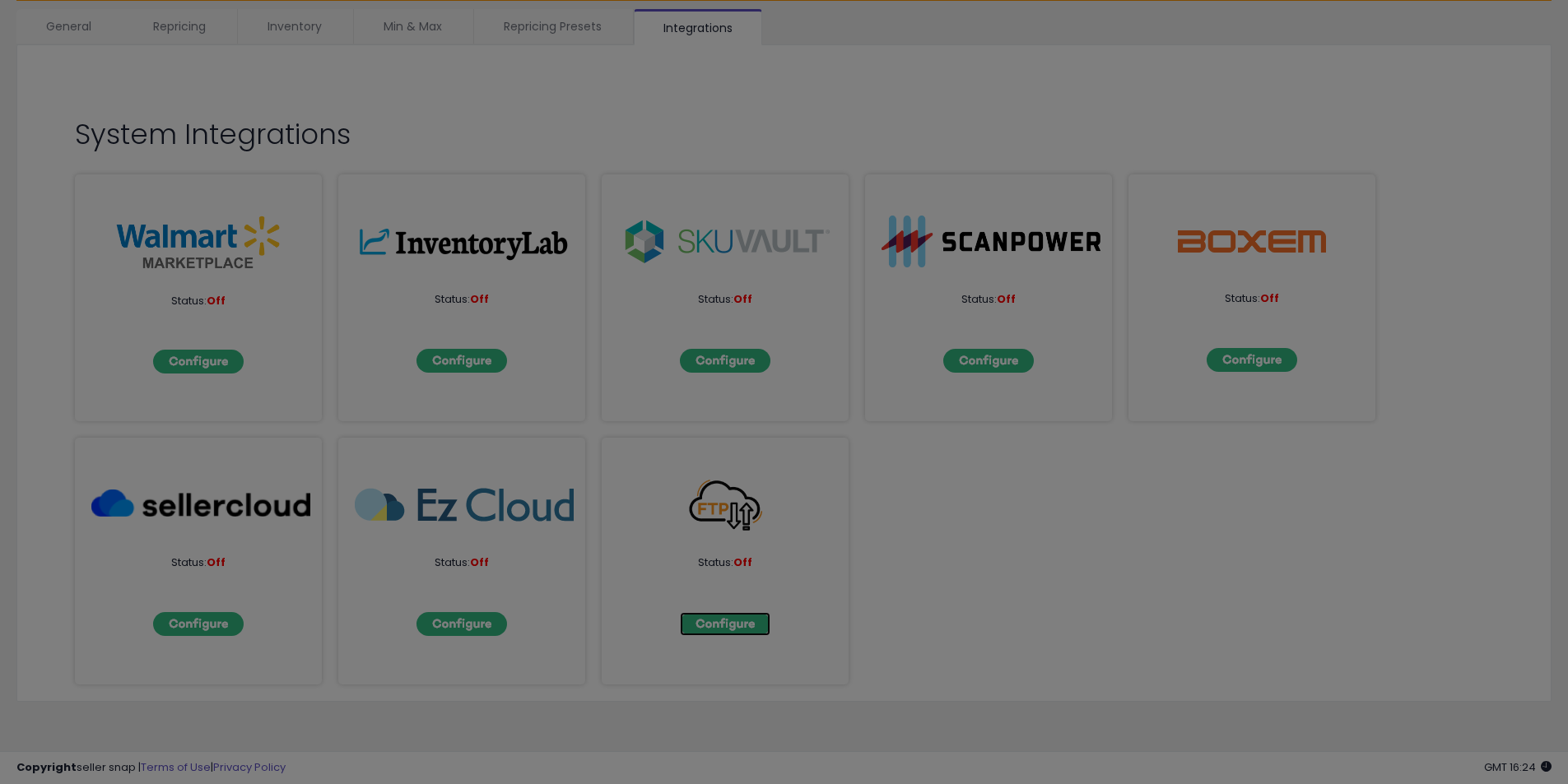
scroll to position [0, 0]
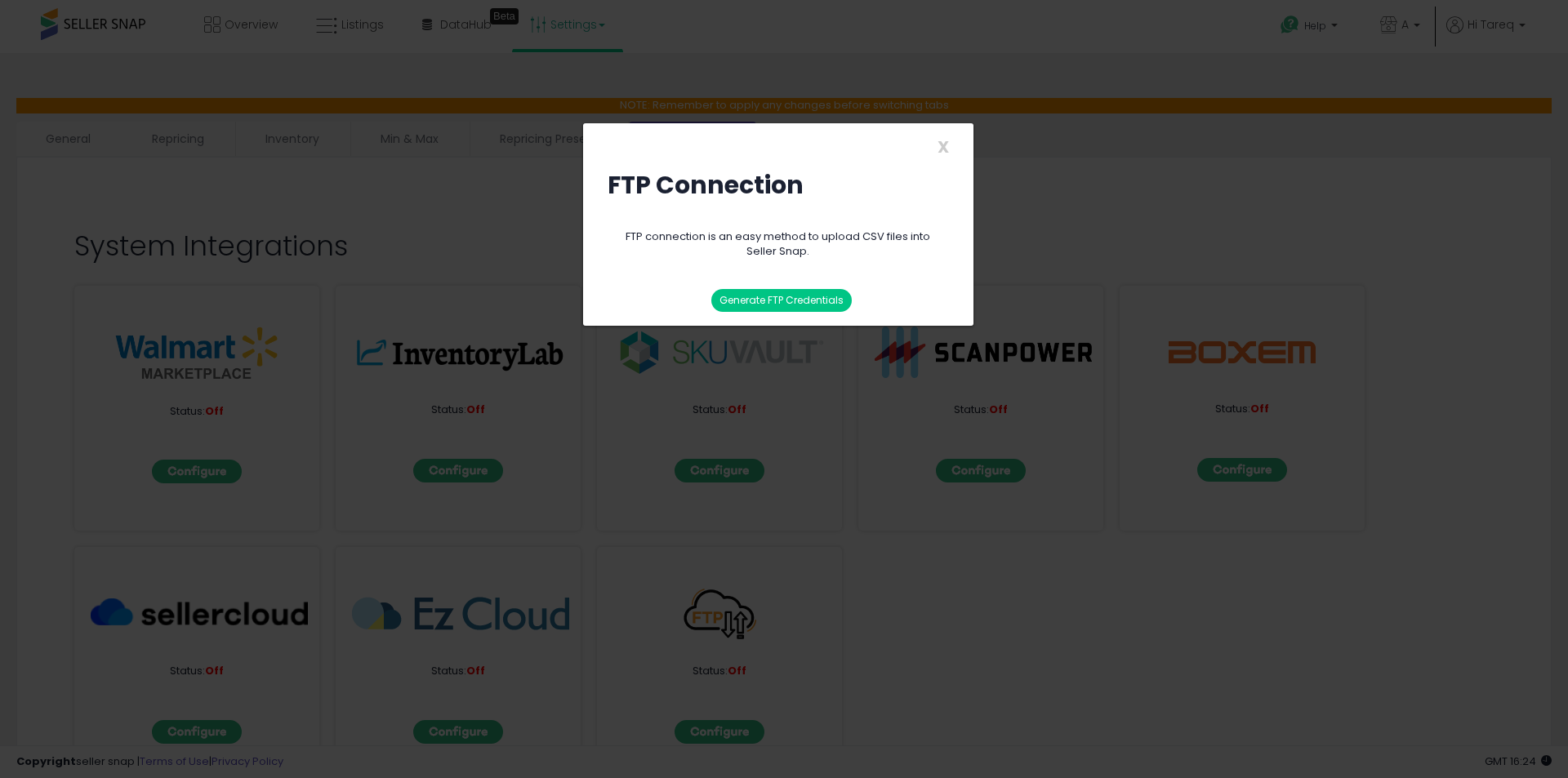
click at [798, 304] on button "Generate FTP Credentials" at bounding box center [782, 300] width 140 height 22
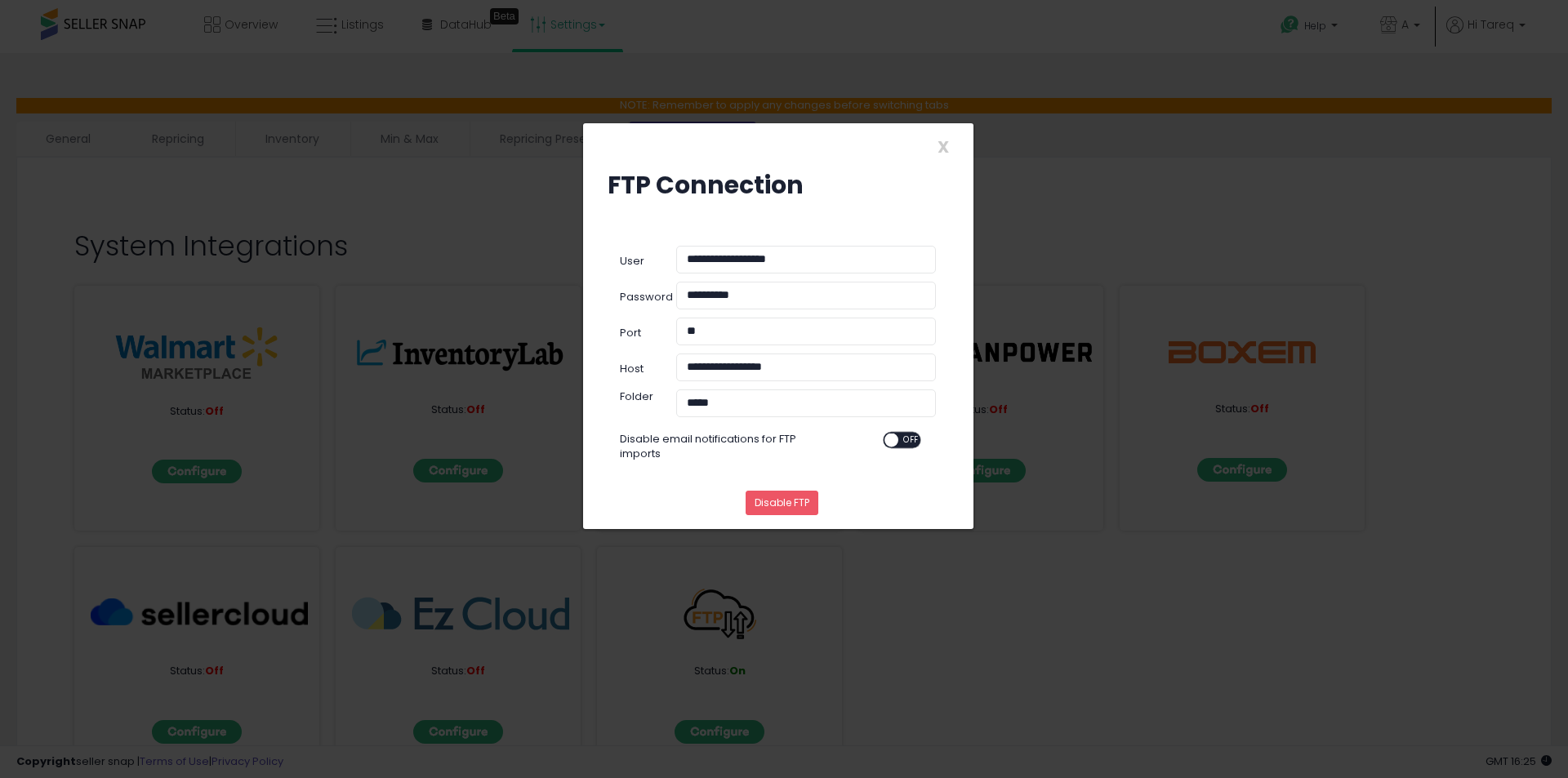
click at [646, 253] on div "**********" at bounding box center [778, 263] width 366 height 36
click at [590, 366] on div "**********" at bounding box center [778, 327] width 392 height 408
click at [943, 149] on span "X" at bounding box center [944, 146] width 12 height 22
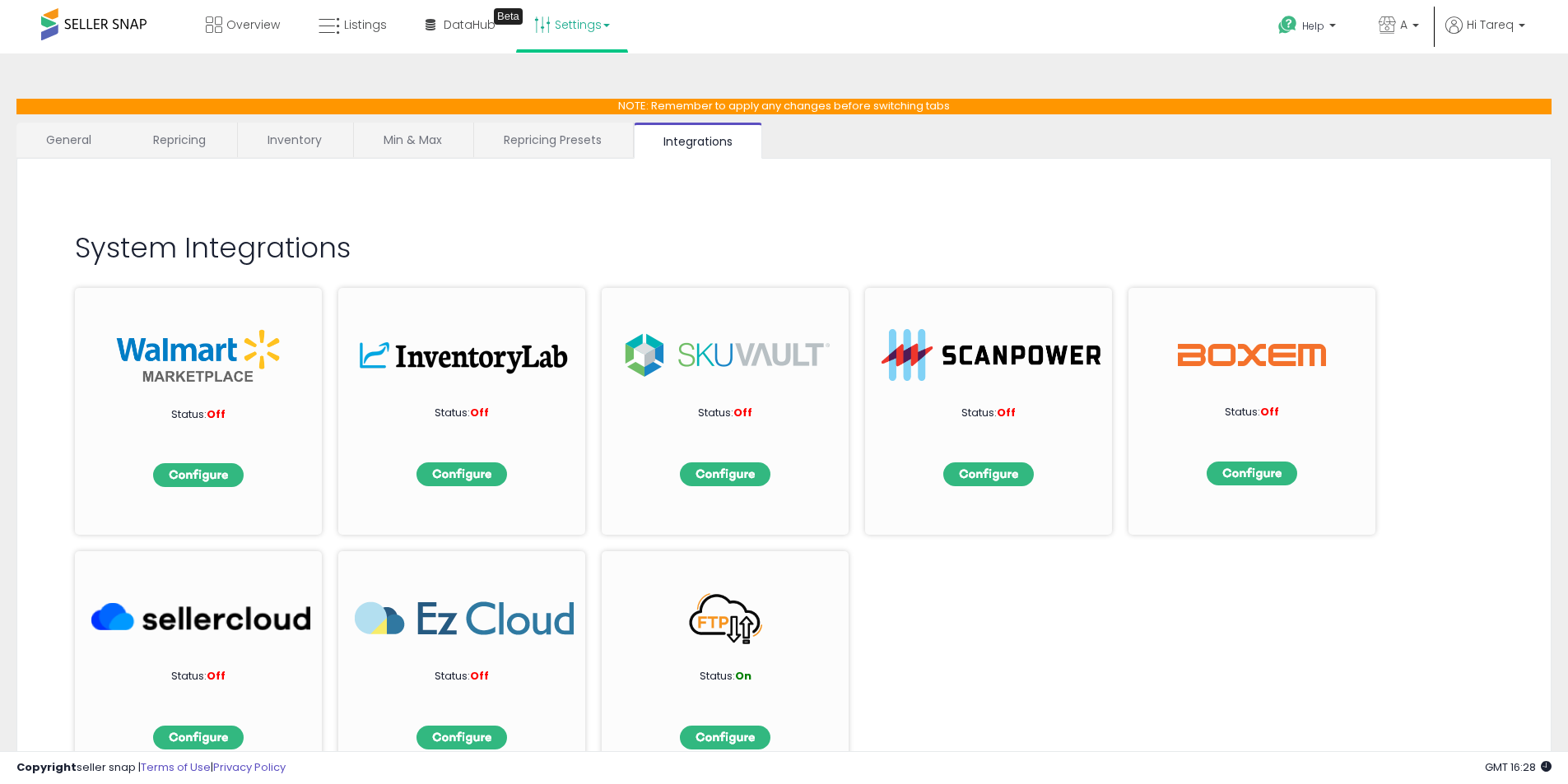
click at [1001, 22] on div "Overview Listings Beta" at bounding box center [505, 34] width 1036 height 70
click at [915, 251] on h2 "System Integrations" at bounding box center [783, 248] width 1418 height 30
click at [721, 266] on div "System Integrations Status: Off Status: Off Status: Off Status: Off Status: Off…" at bounding box center [783, 244] width 1500 height 138
click at [464, 32] on span "DataHub" at bounding box center [470, 25] width 52 height 17
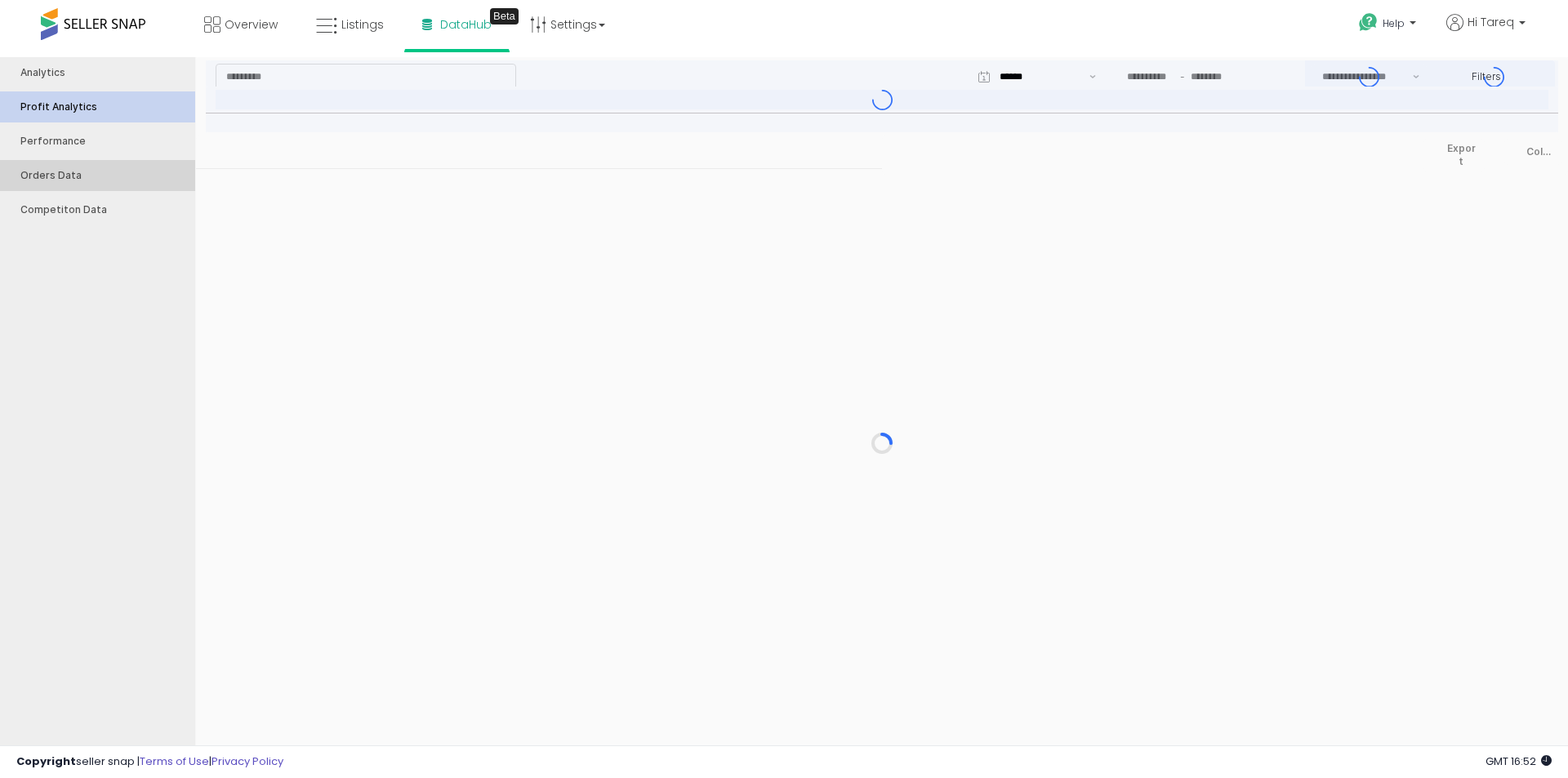
type input "***"
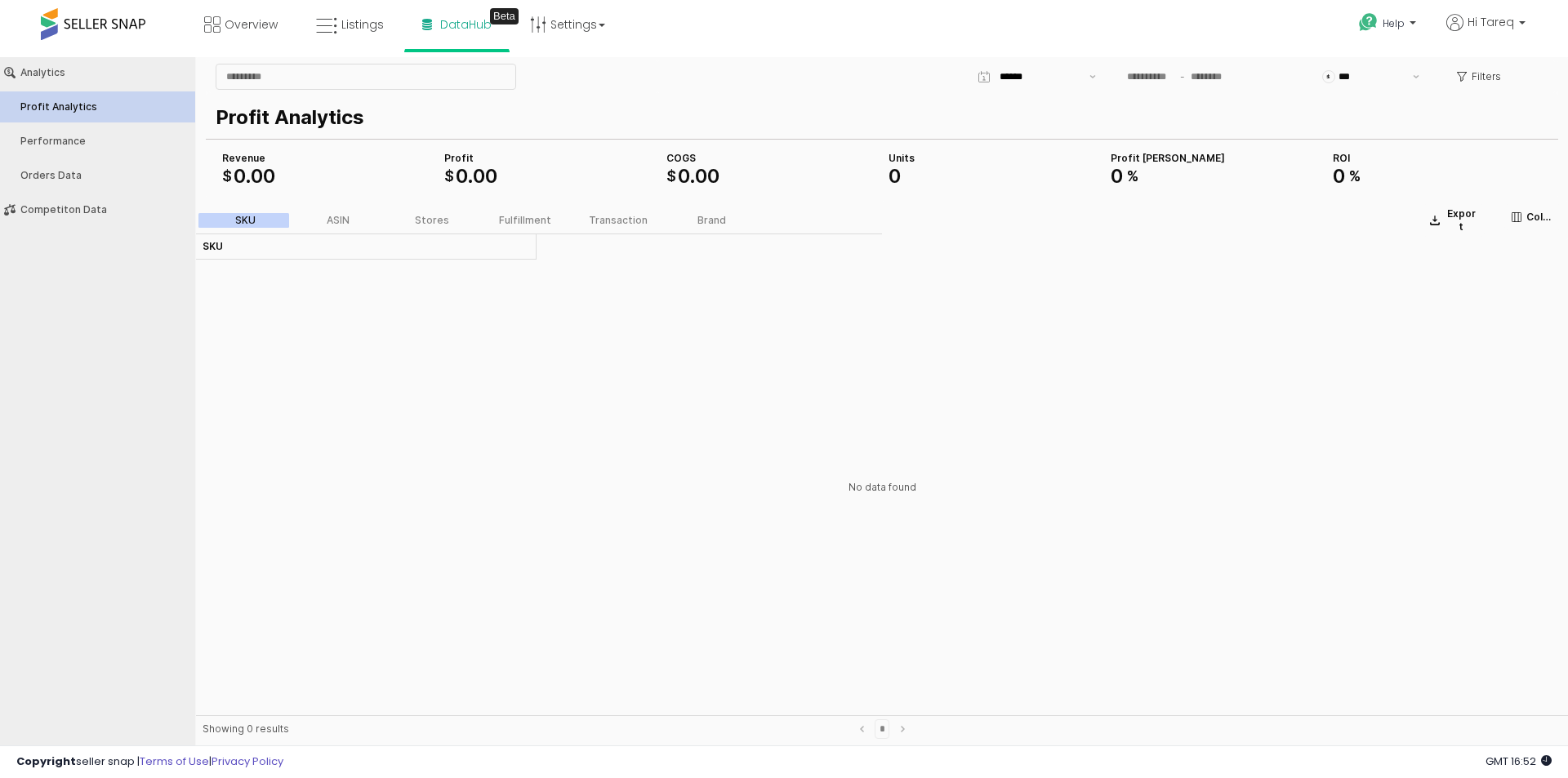
click at [714, 27] on div "Overview Listings Beta" at bounding box center [506, 34] width 1038 height 69
click at [58, 143] on div "Performance" at bounding box center [105, 141] width 171 height 12
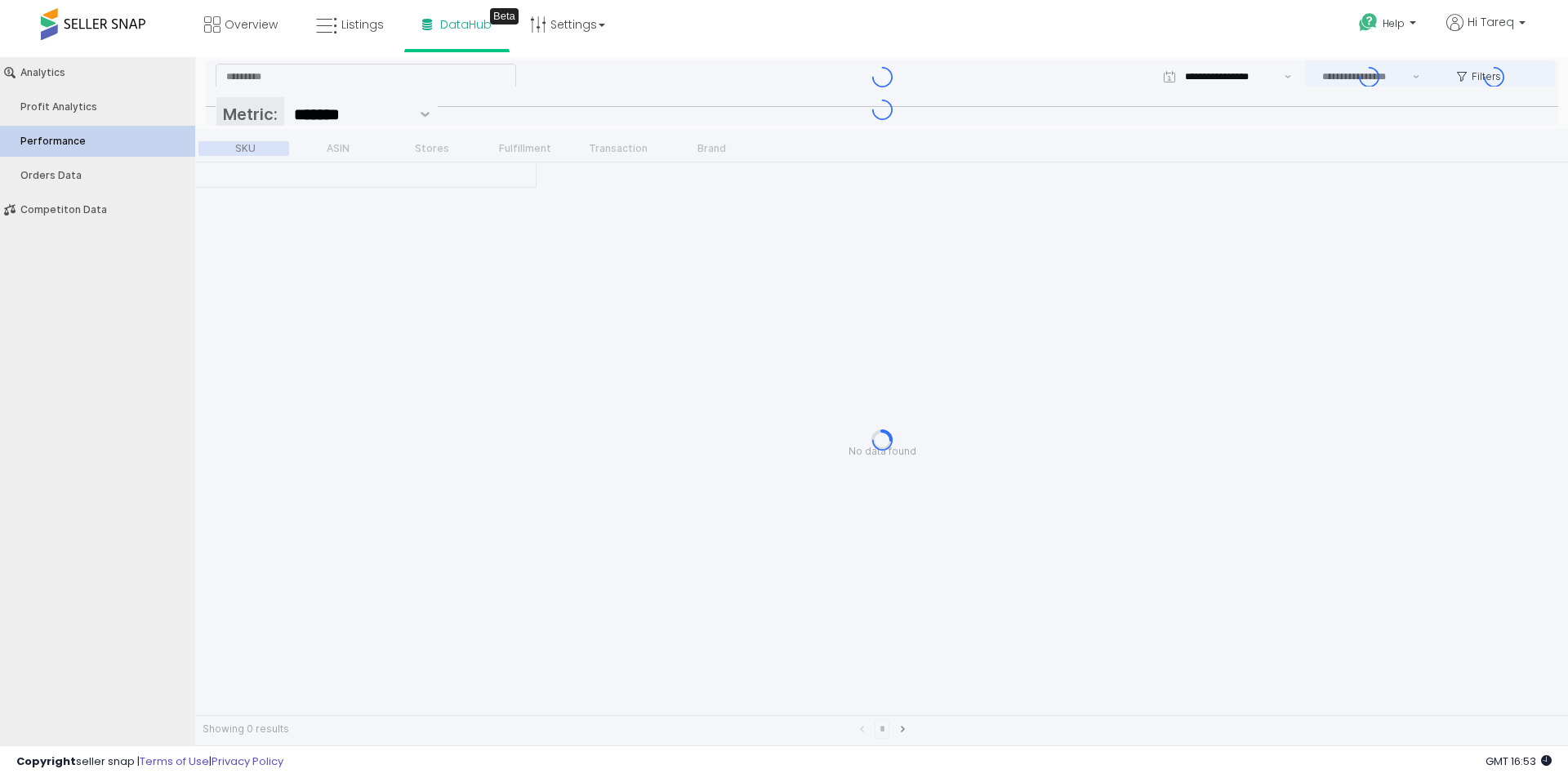
type input "***"
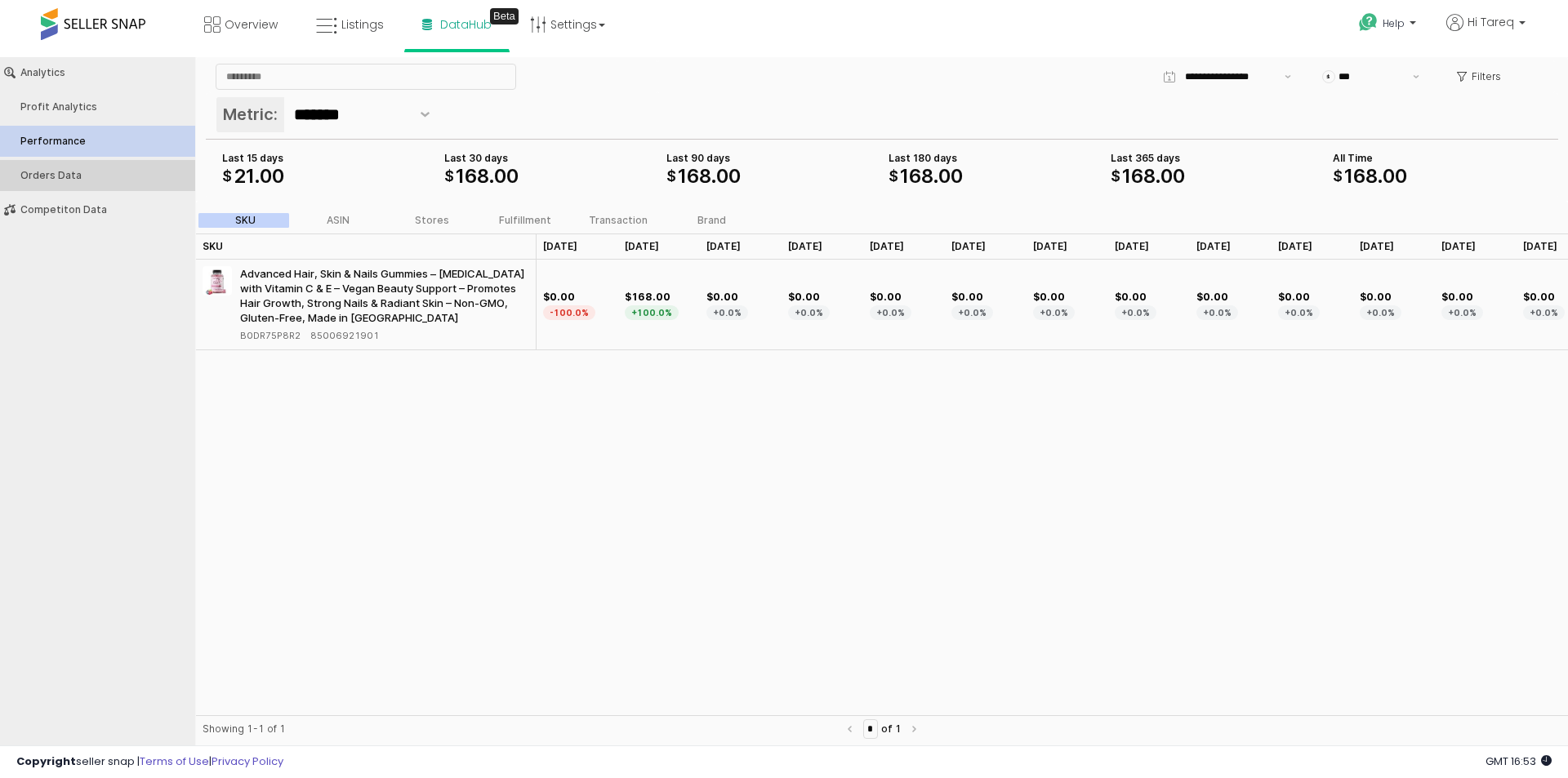
click at [69, 176] on div "Orders Data" at bounding box center [105, 175] width 171 height 12
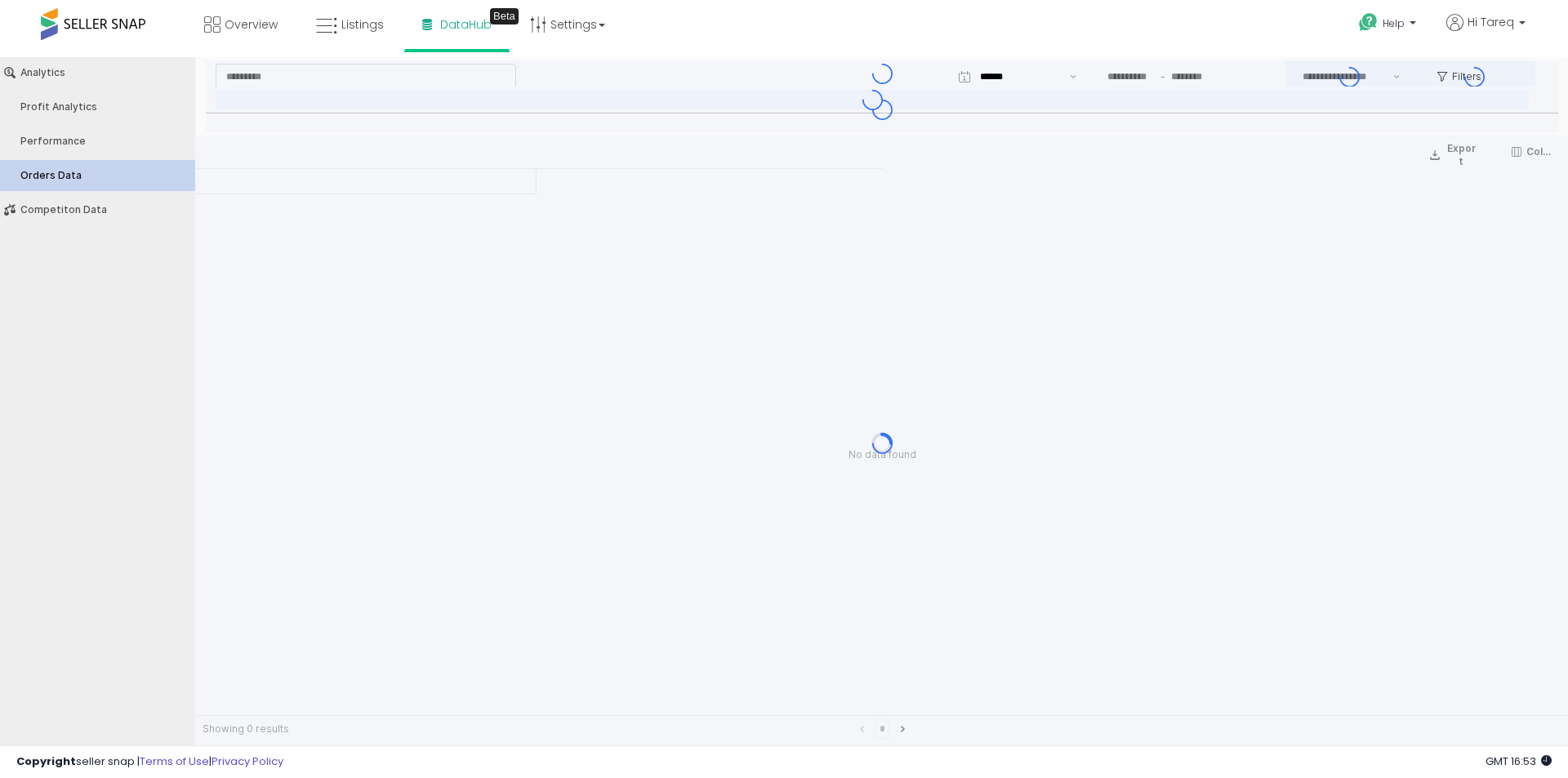
type input "***"
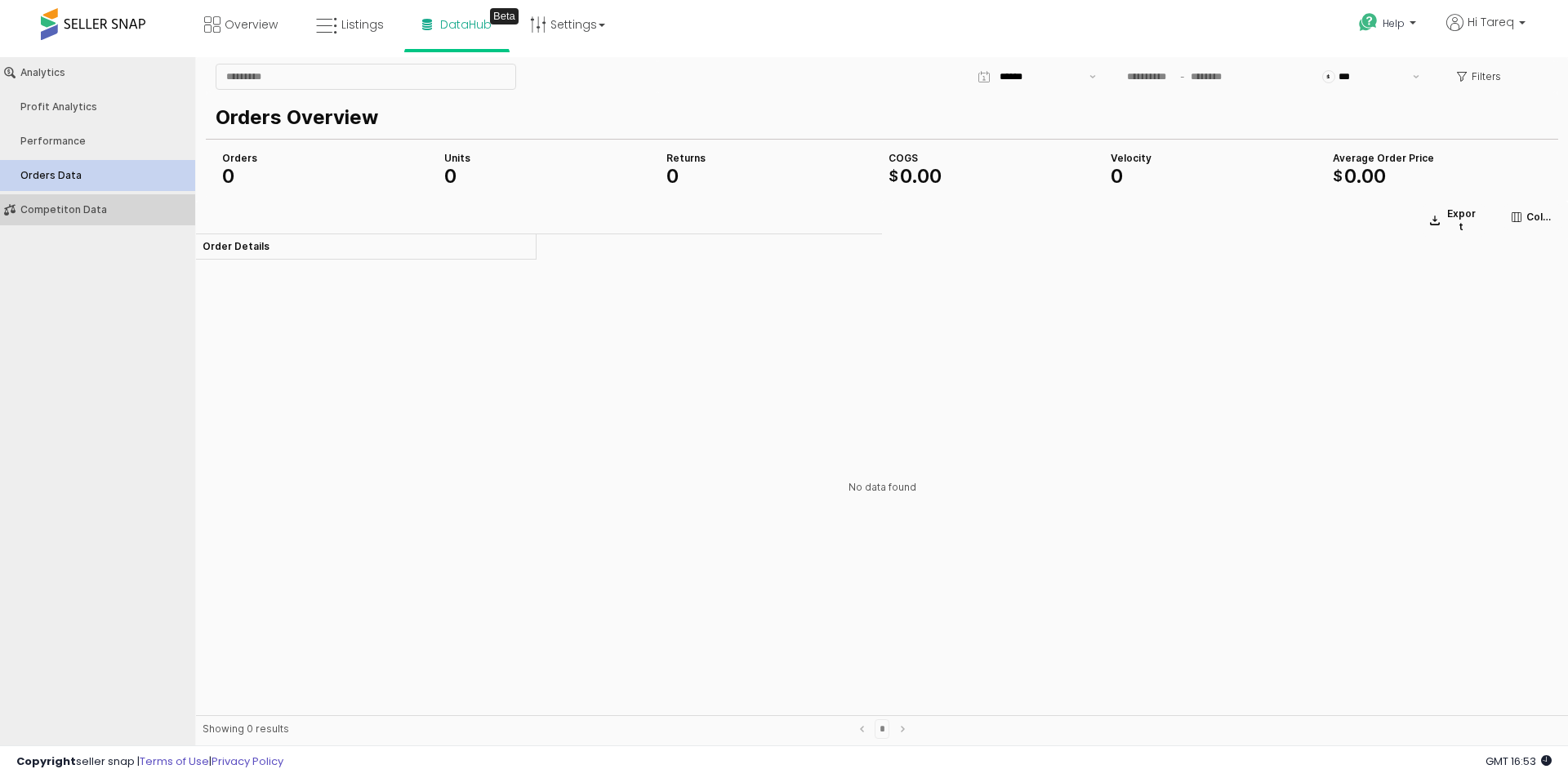
click at [106, 211] on div "Competiton Data" at bounding box center [105, 210] width 171 height 12
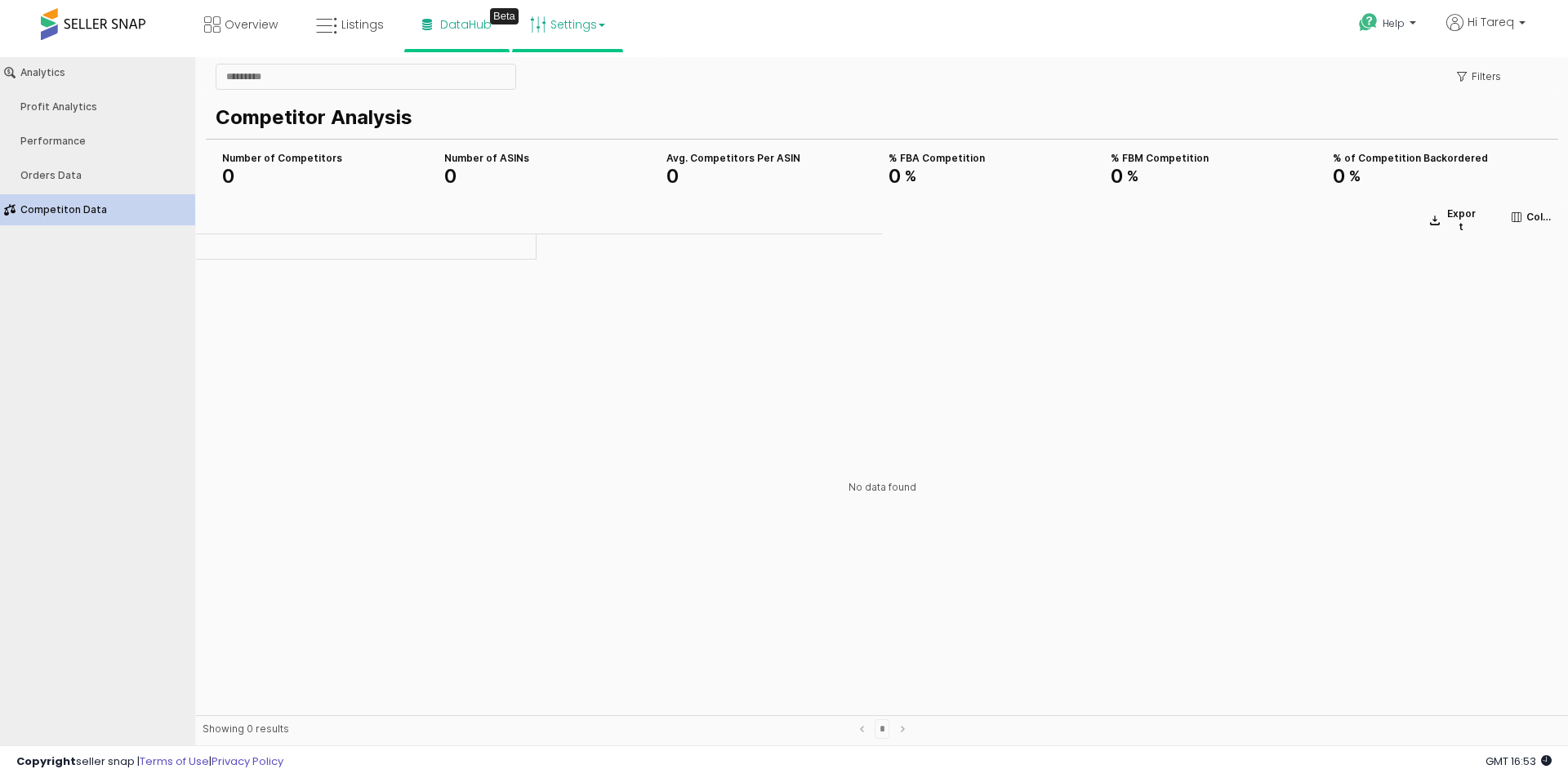
click at [561, 32] on link "Settings" at bounding box center [568, 24] width 99 height 49
click at [580, 84] on link "Store settings" at bounding box center [569, 83] width 73 height 16
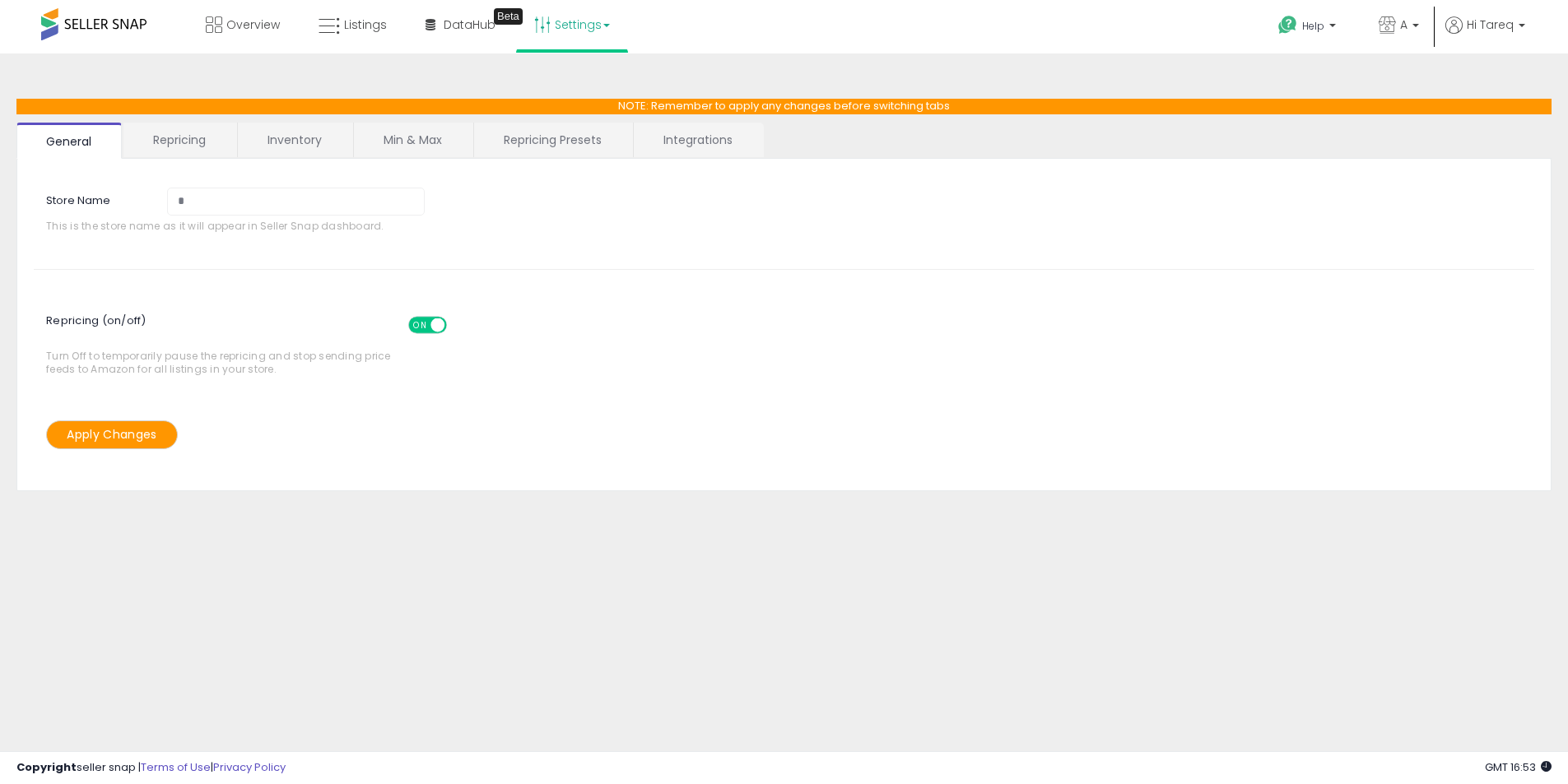
click at [550, 140] on link "Repricing Presets" at bounding box center [553, 140] width 157 height 34
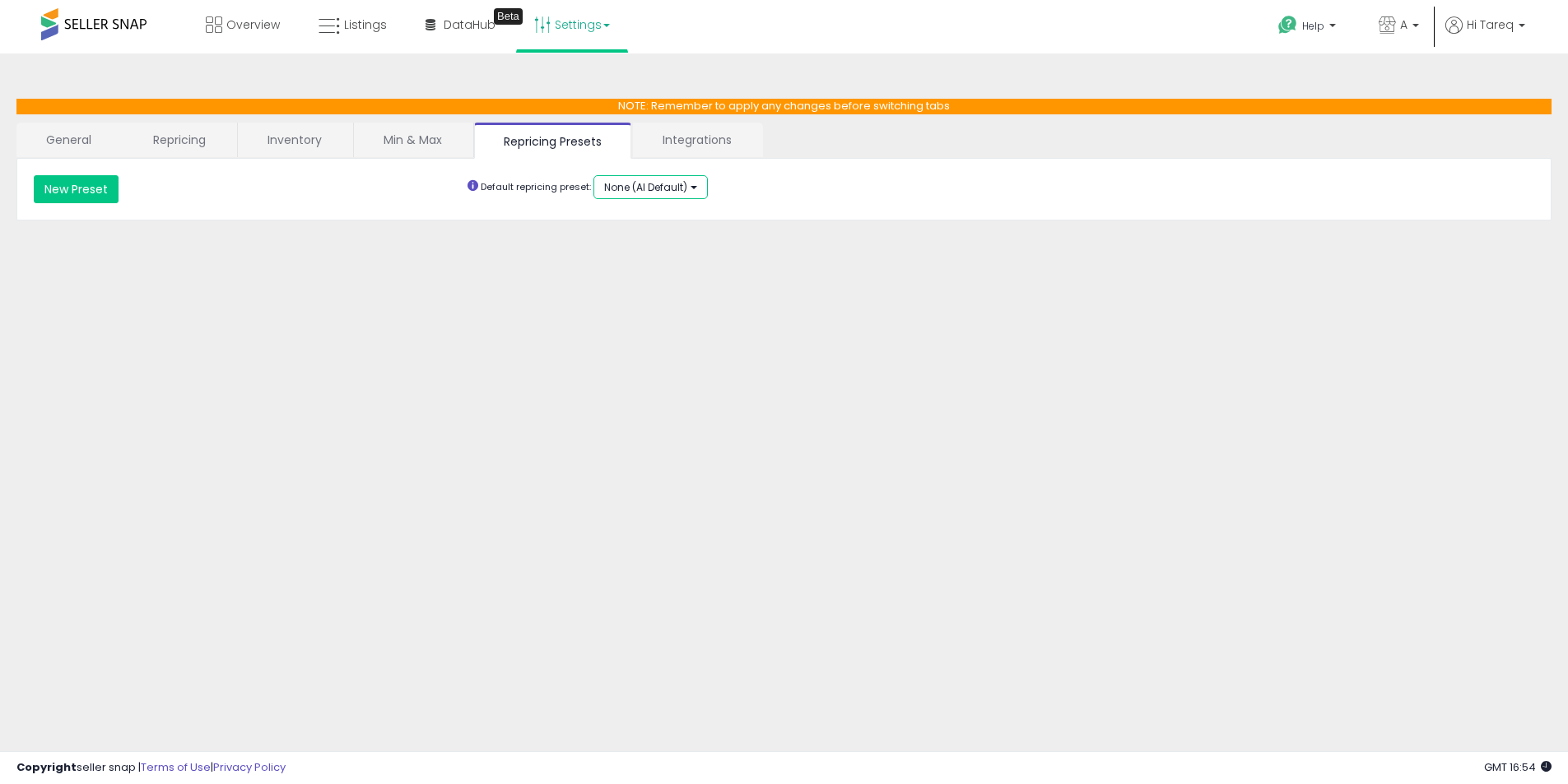
click at [652, 180] on span "None (AI Default)" at bounding box center [645, 187] width 84 height 14
click at [173, 141] on link "Repricing" at bounding box center [180, 140] width 112 height 34
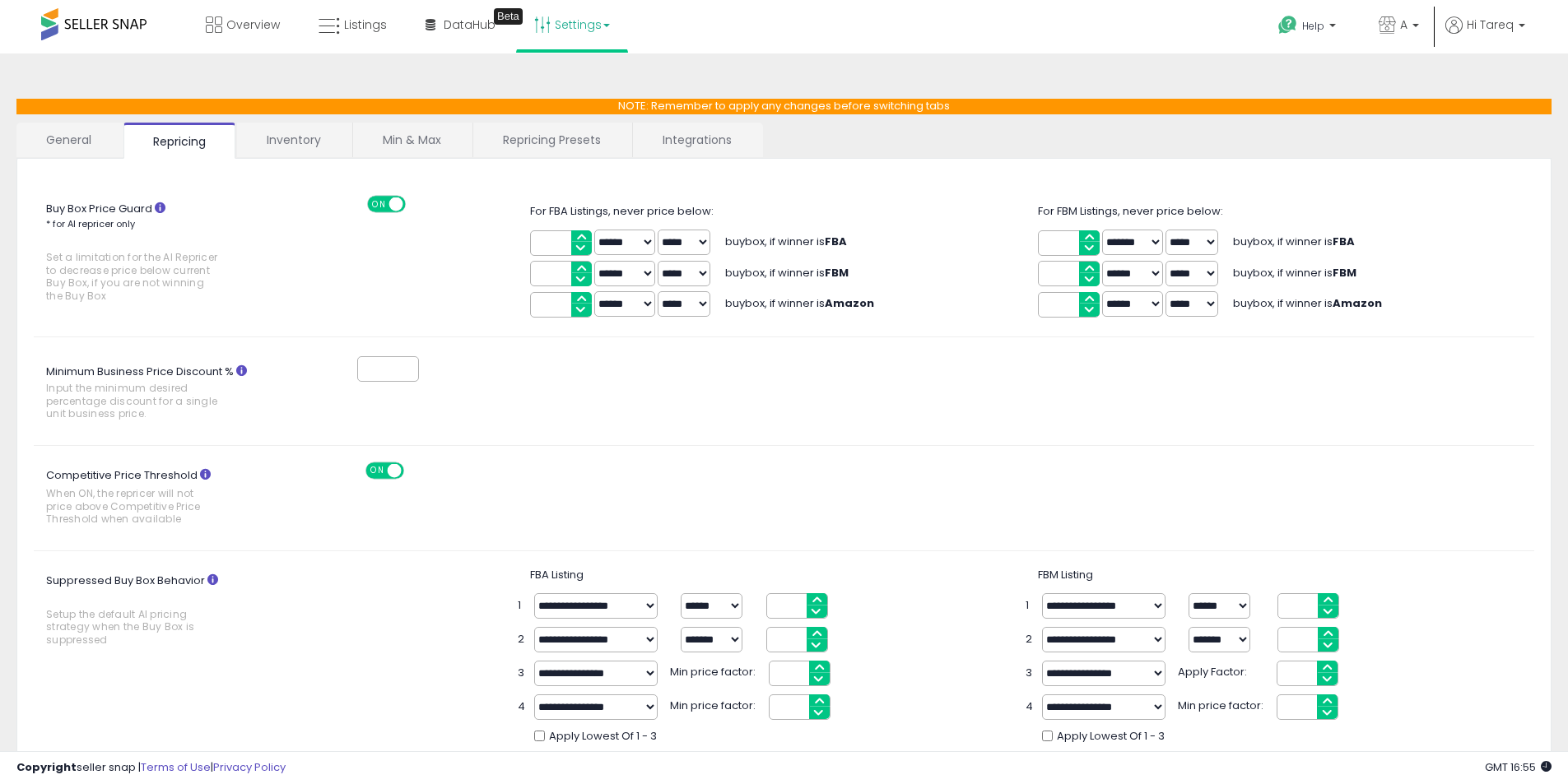
click at [1437, 242] on div "** ****** ******* ***** ***** buybox, if winner is FBA" at bounding box center [1292, 243] width 509 height 31
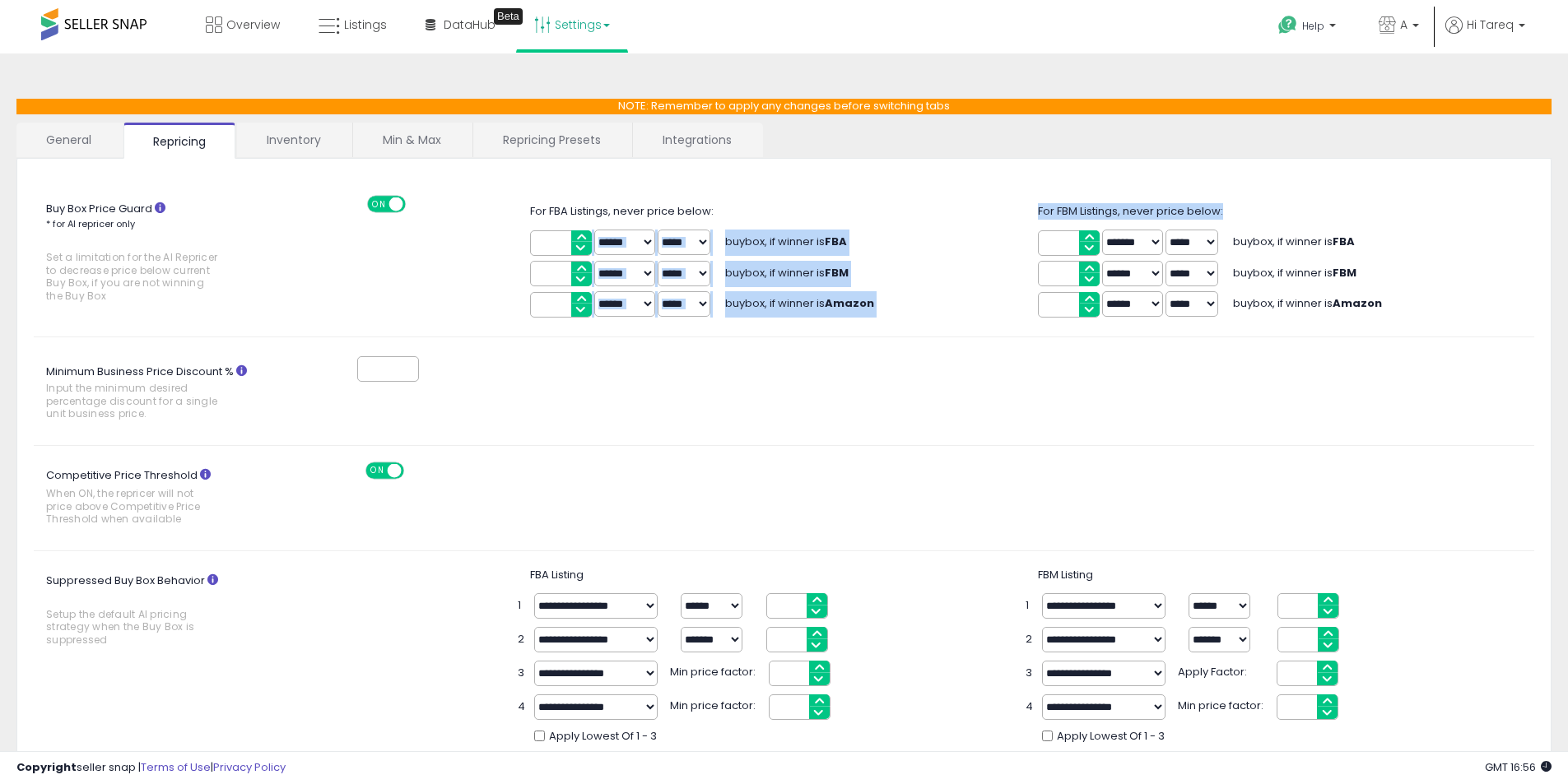
drag, startPoint x: 1034, startPoint y: 213, endPoint x: 1327, endPoint y: 226, distance: 293.3
click at [1231, 215] on div "Buy Box Price Guard * for AI repricer only Set a limitation for the AI Repricer…" at bounding box center [784, 257] width 1525 height 124
click at [1380, 218] on div "For FBM Listings, never price below:" at bounding box center [1292, 212] width 509 height 16
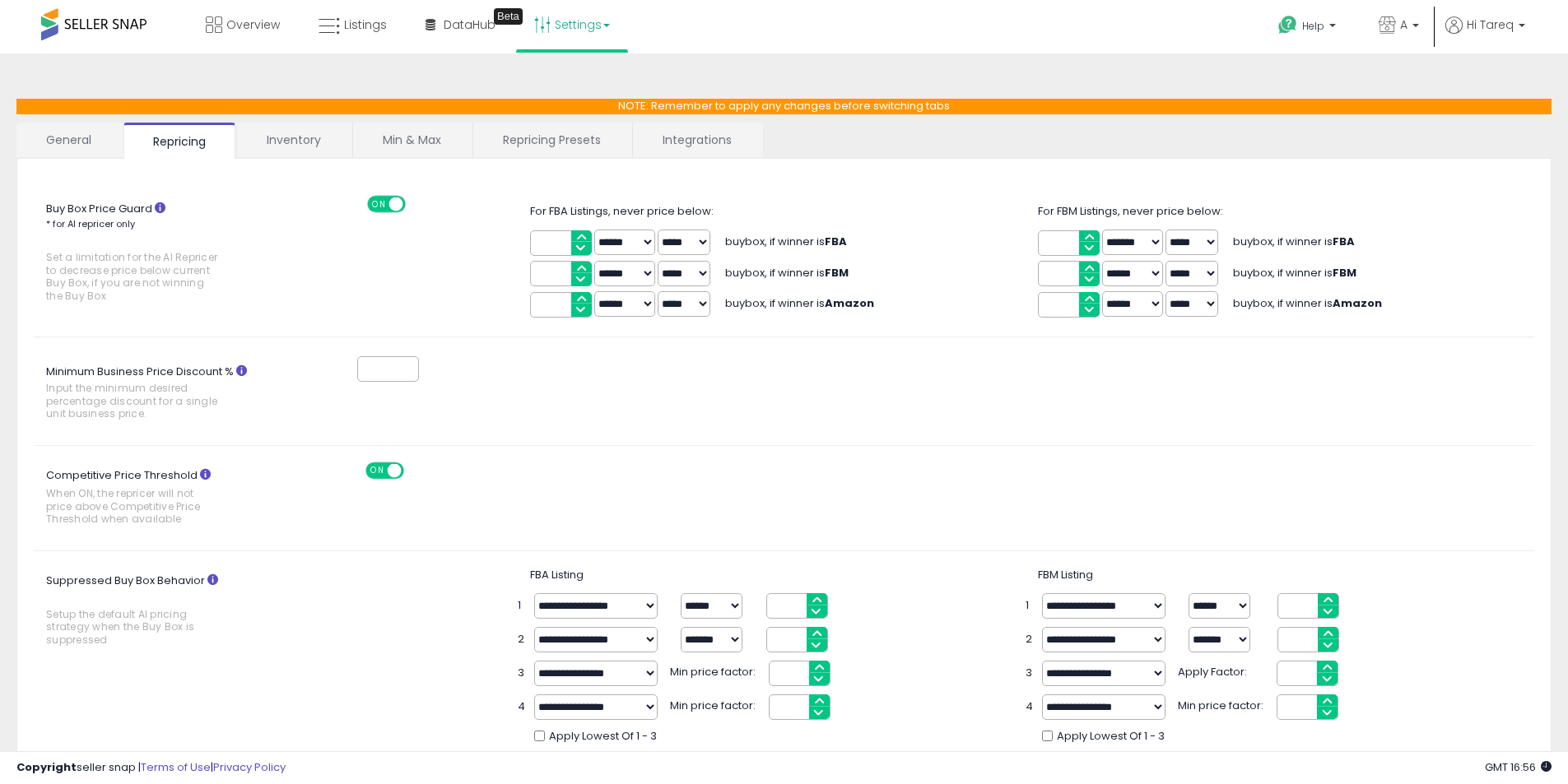
click at [402, 586] on div "**********" at bounding box center [784, 660] width 1525 height 185
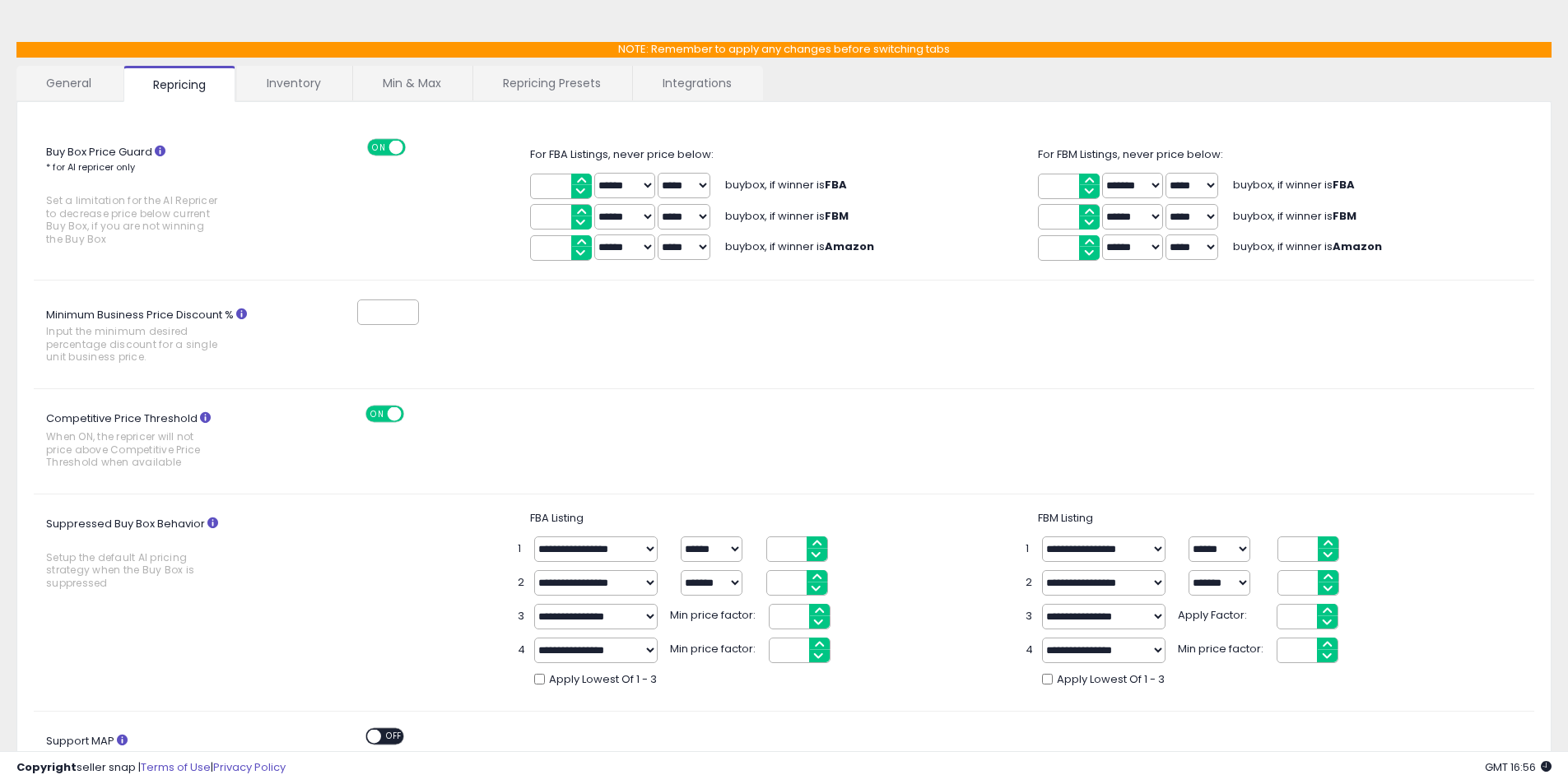
scroll to position [83, 0]
